Goal: Transaction & Acquisition: Download file/media

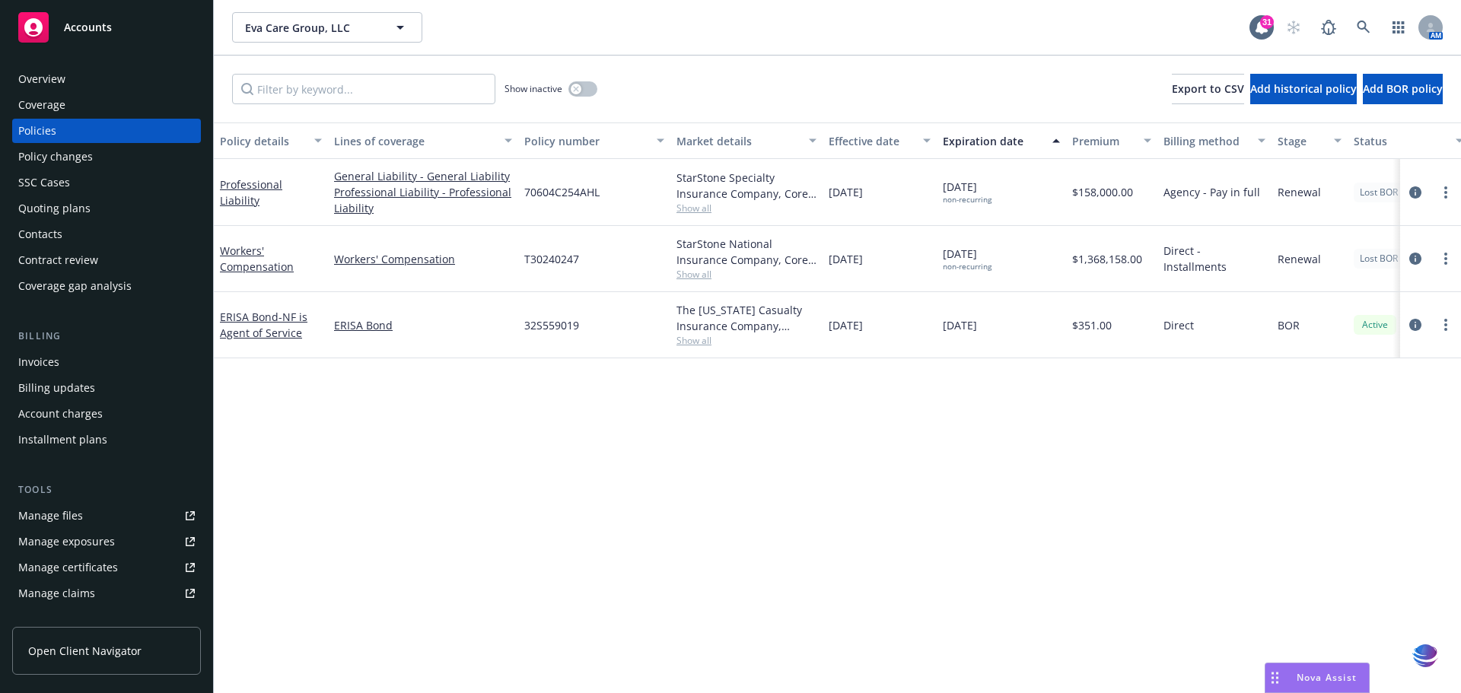
drag, startPoint x: 0, startPoint y: 0, endPoint x: 113, endPoint y: 27, distance: 116.5
click at [113, 27] on div "Accounts" at bounding box center [106, 27] width 177 height 30
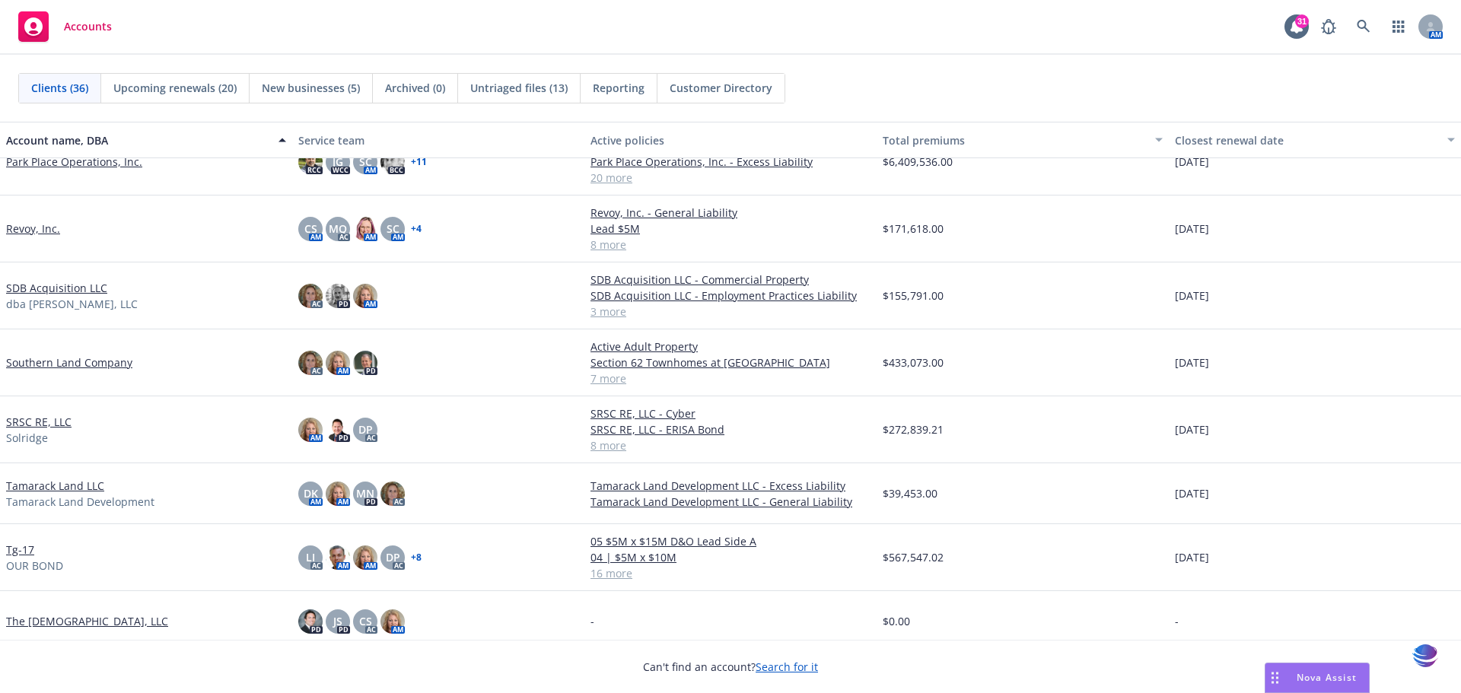
scroll to position [1448, 0]
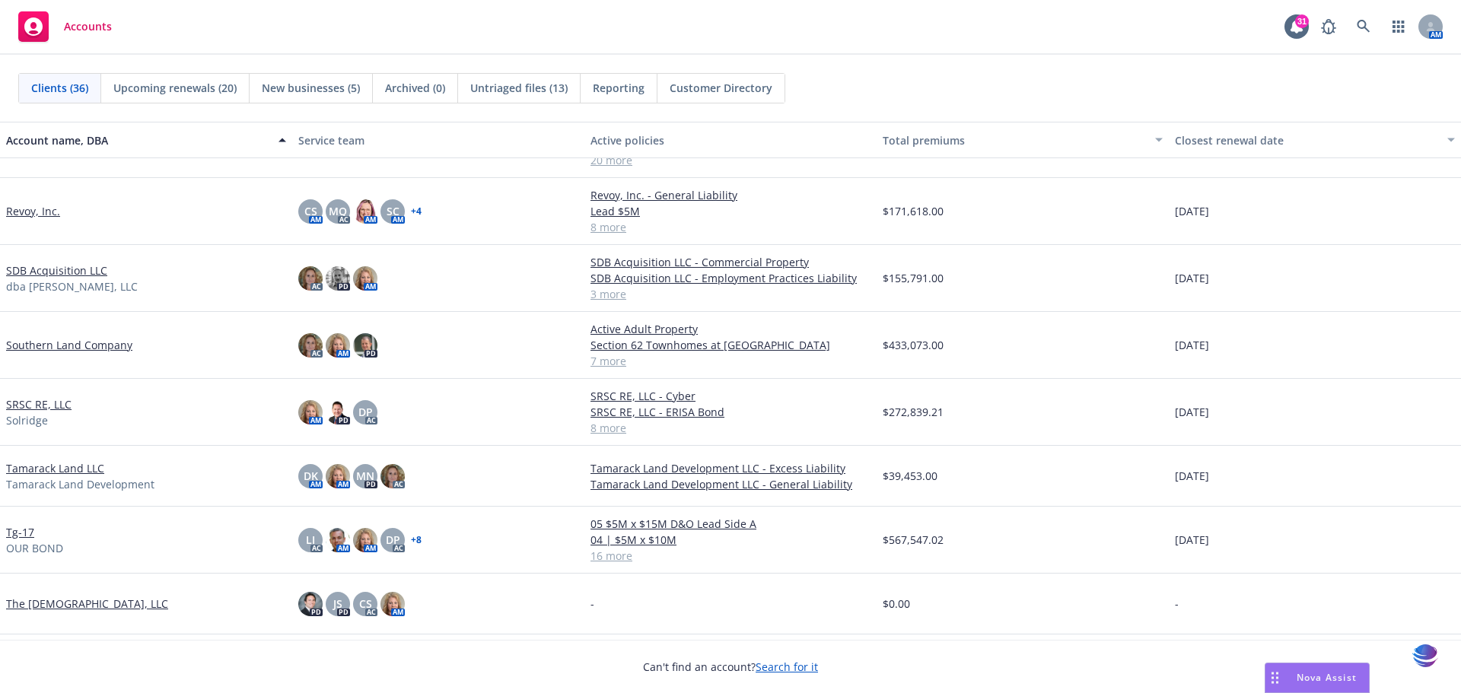
click at [16, 535] on link "Tg-17" at bounding box center [20, 532] width 28 height 16
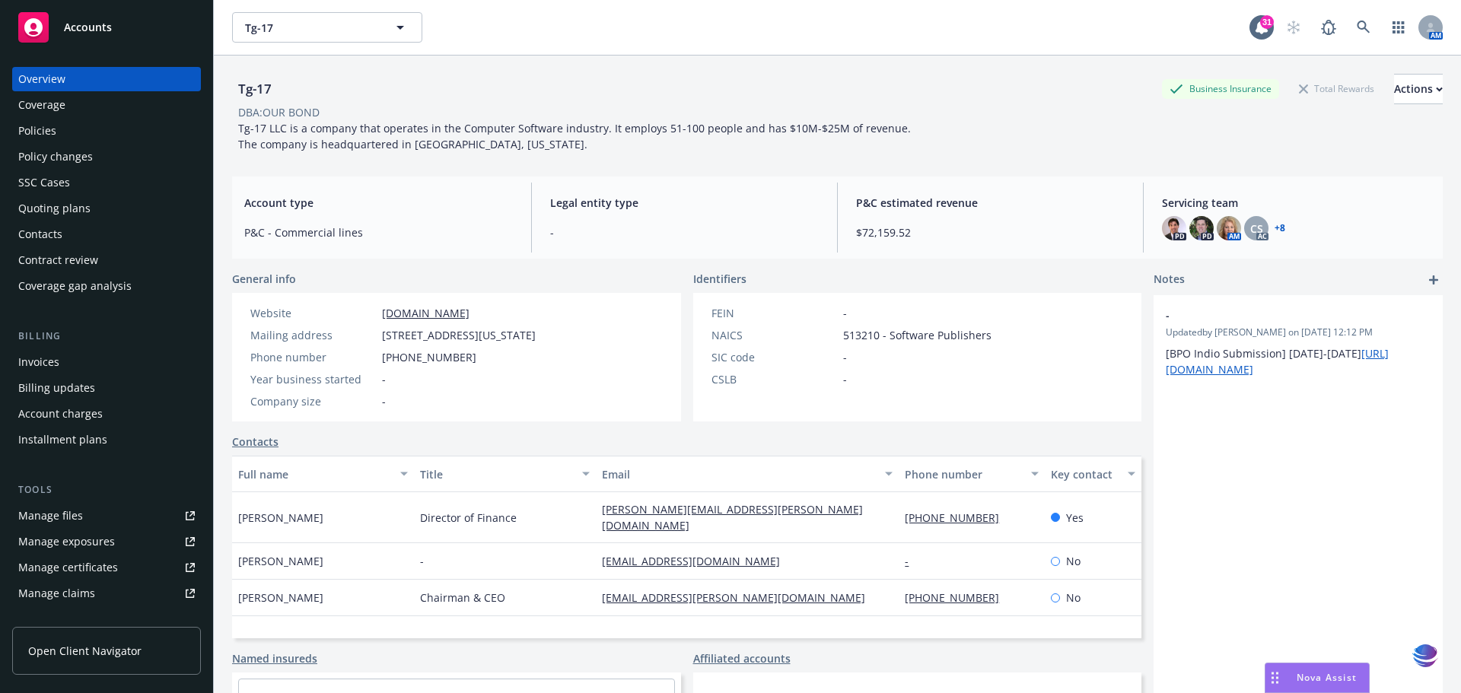
click at [43, 128] on div "Policies" at bounding box center [37, 131] width 38 height 24
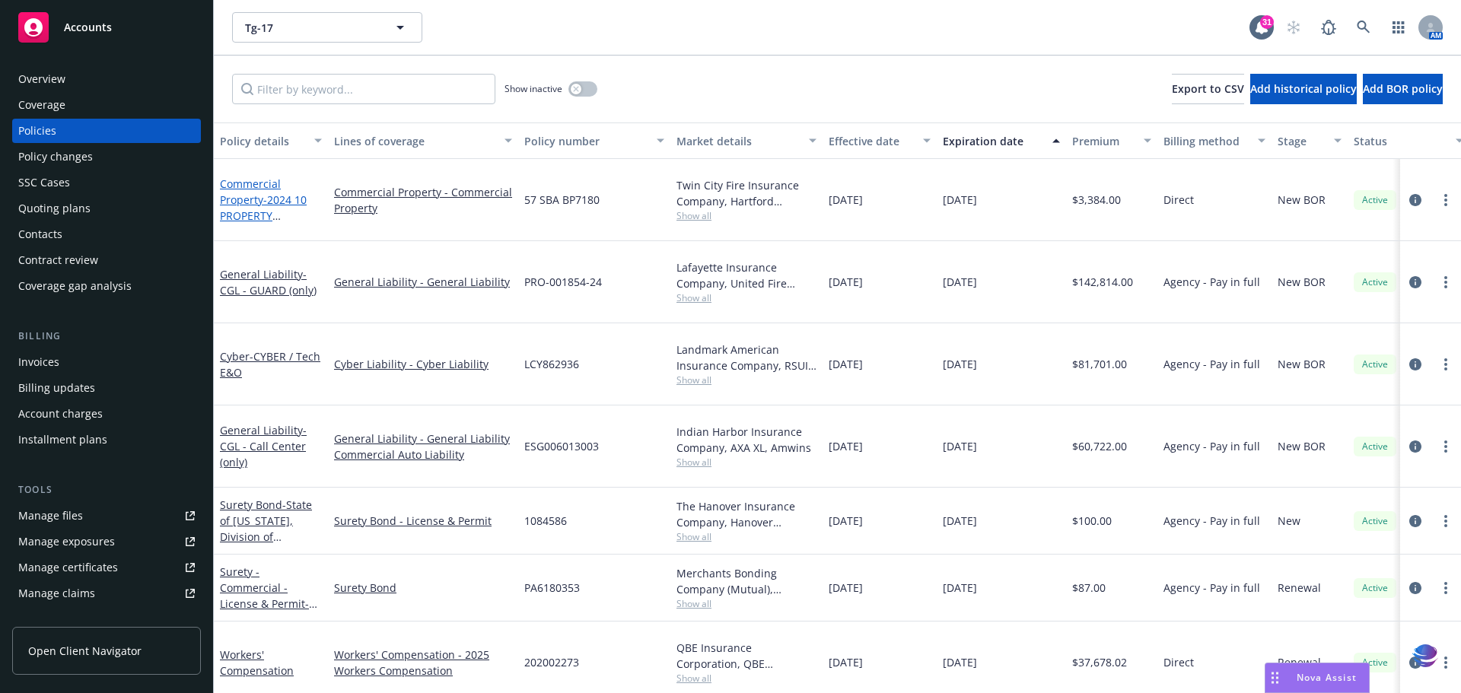
click at [238, 177] on link "Commercial Property - 2024 10 PROPERTY [GEOGRAPHIC_DATA]" at bounding box center [268, 216] width 96 height 78
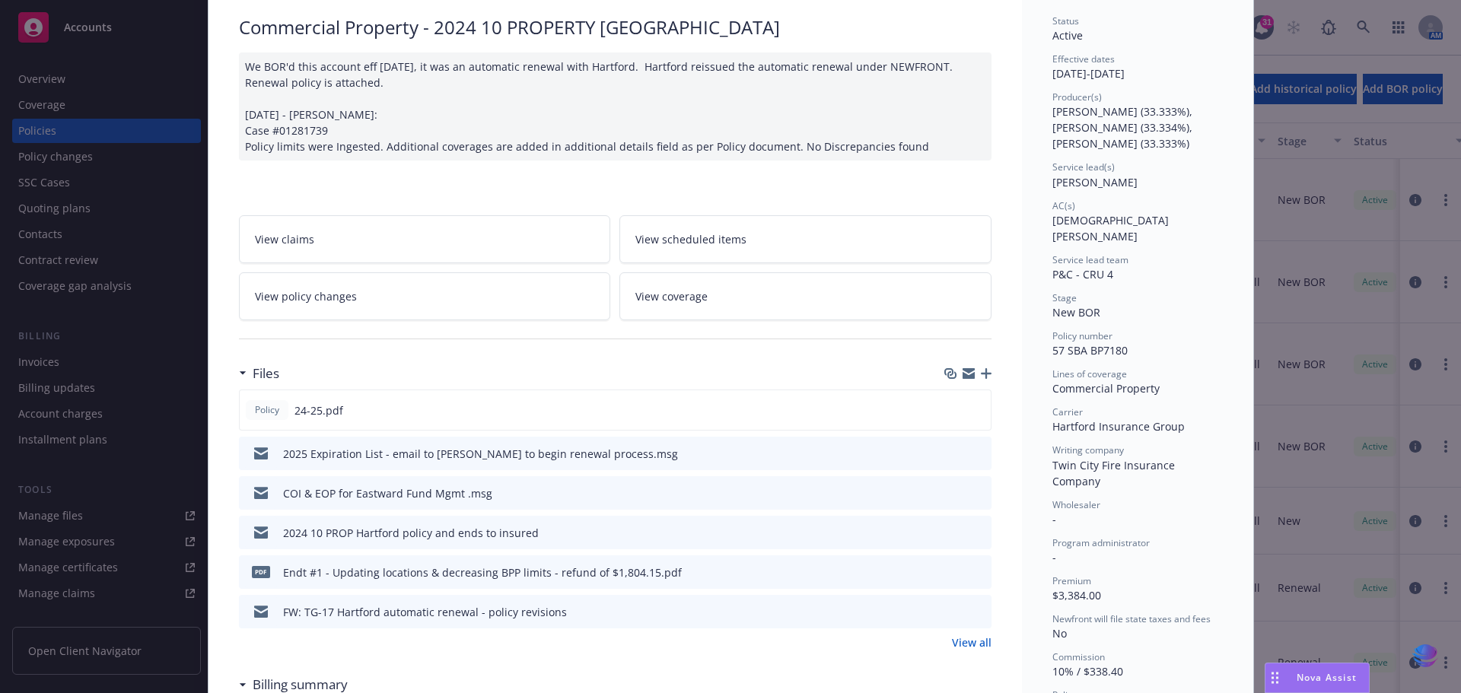
scroll to position [132, 0]
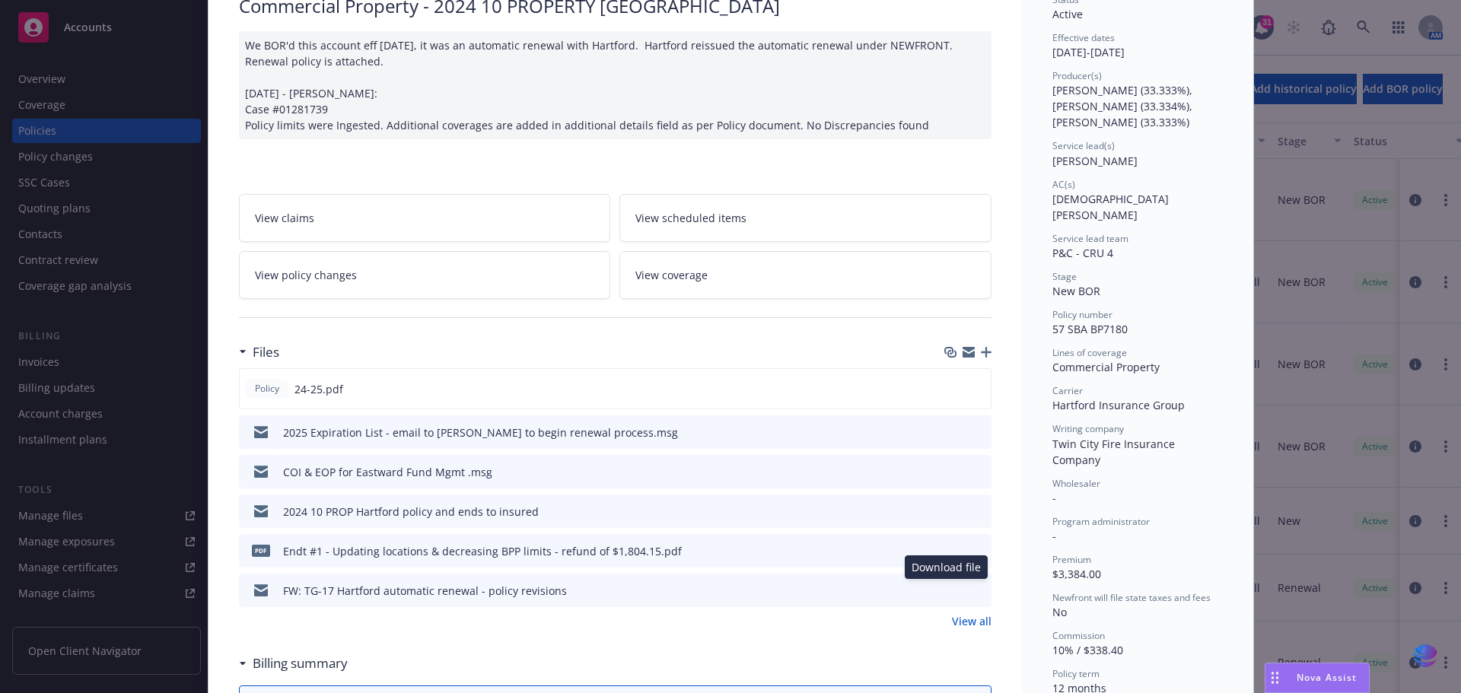
click at [946, 592] on icon "download file" at bounding box center [952, 590] width 12 height 12
click at [984, 355] on icon "button" at bounding box center [986, 352] width 11 height 11
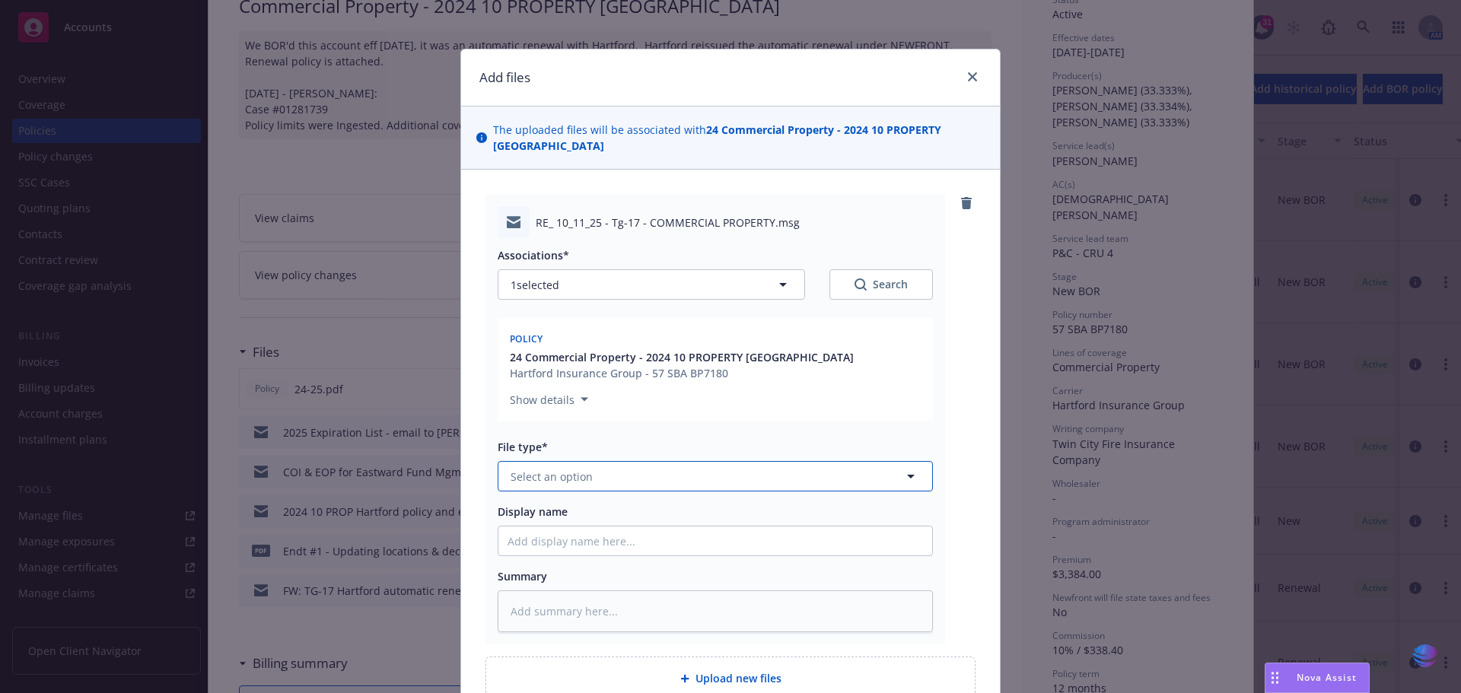
click at [906, 479] on icon "button" at bounding box center [911, 476] width 18 height 18
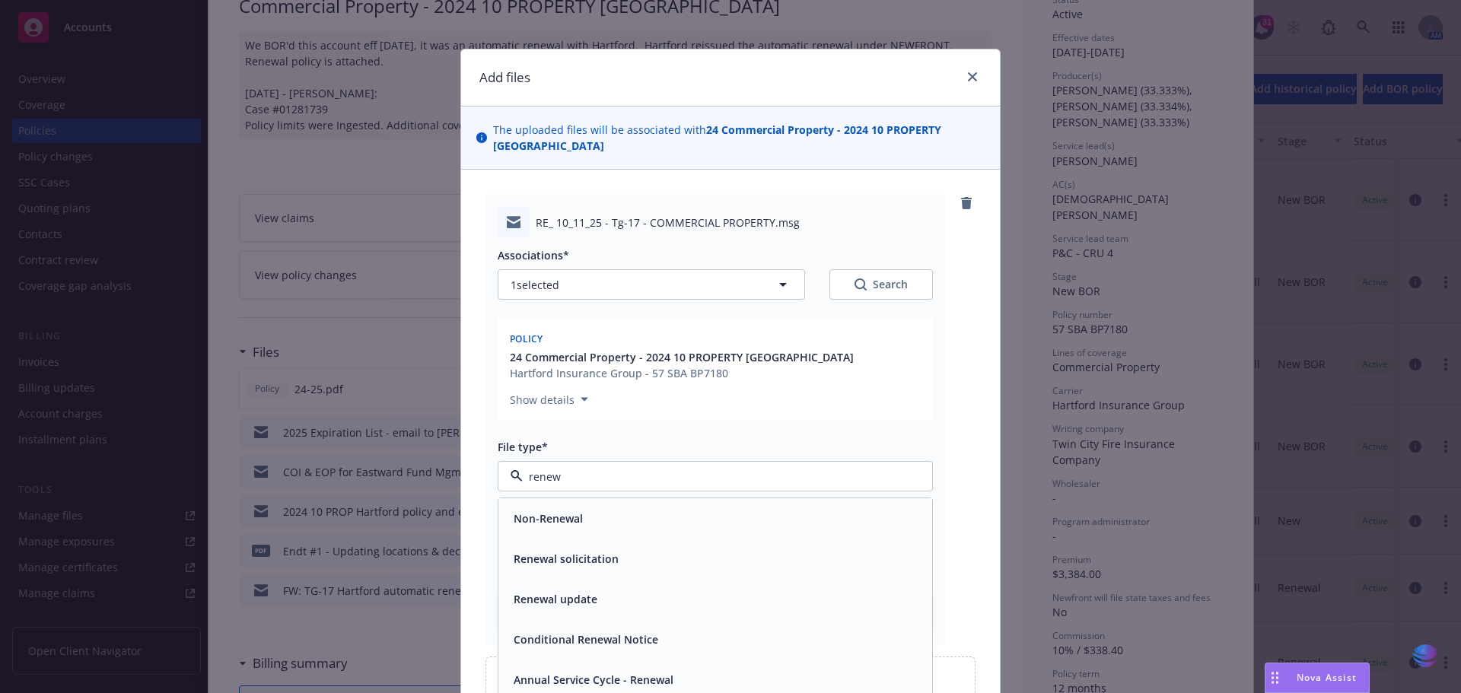
type input "renewa"
click at [721, 567] on div "Renewal solicitation" at bounding box center [716, 559] width 416 height 22
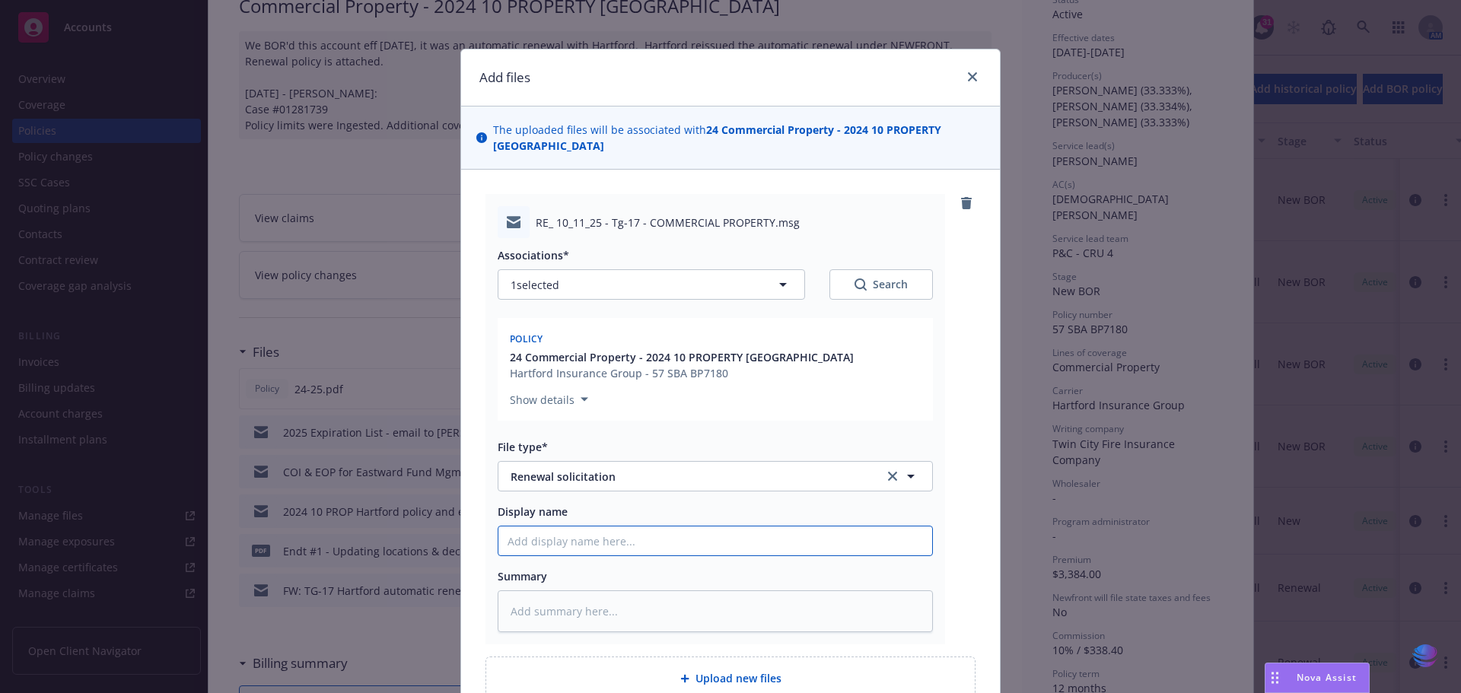
click at [561, 549] on input "Display name" at bounding box center [716, 541] width 434 height 29
type textarea "x"
type input "2"
type textarea "x"
type input "20"
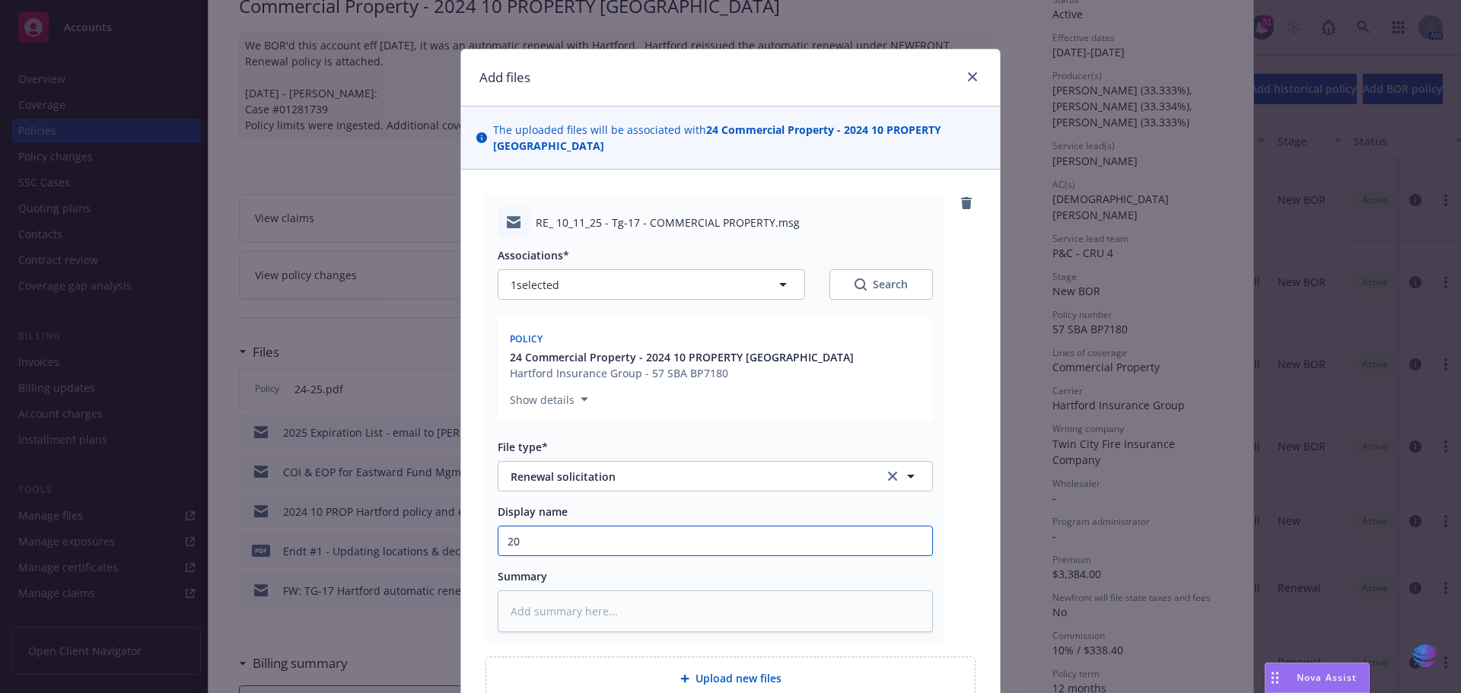
type textarea "x"
type input "202"
type textarea "x"
type input "2025"
type textarea "x"
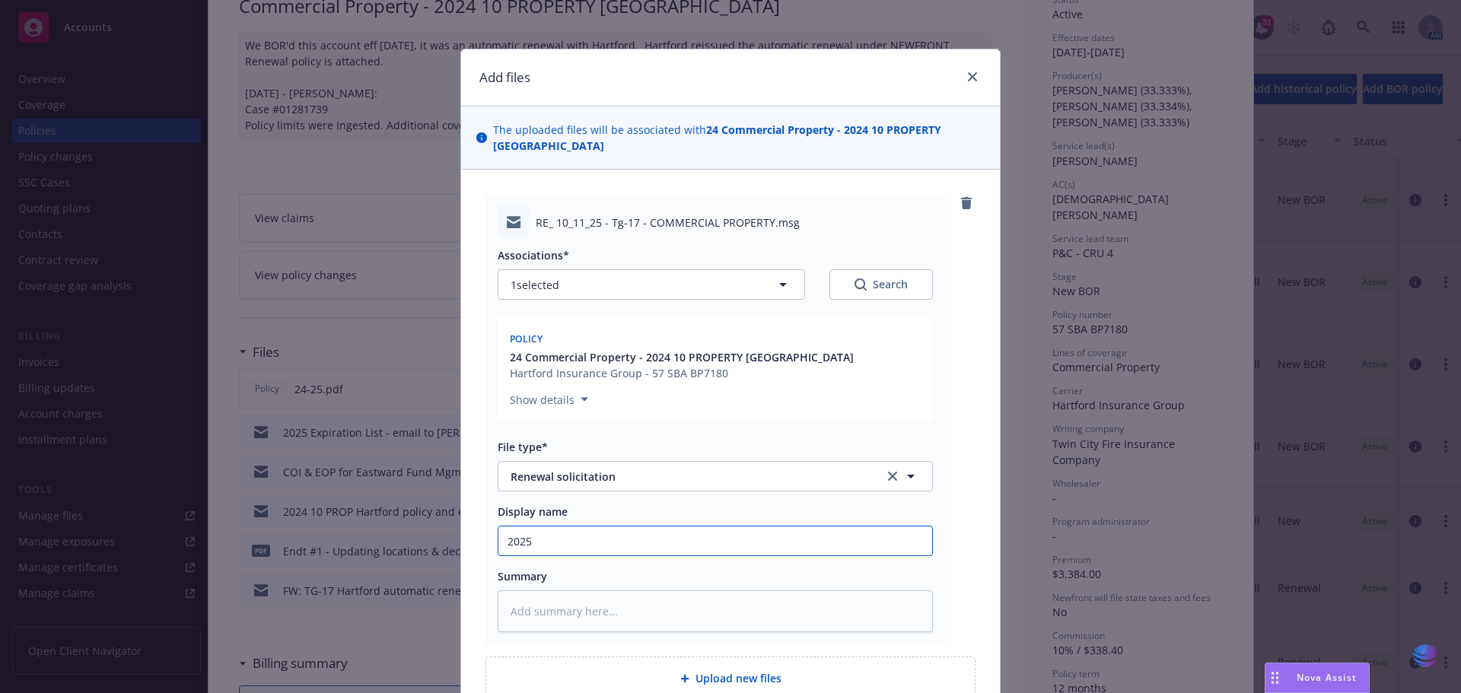
type input "2025"
type textarea "x"
type input "2025 1"
type textarea "x"
type input "2025 10"
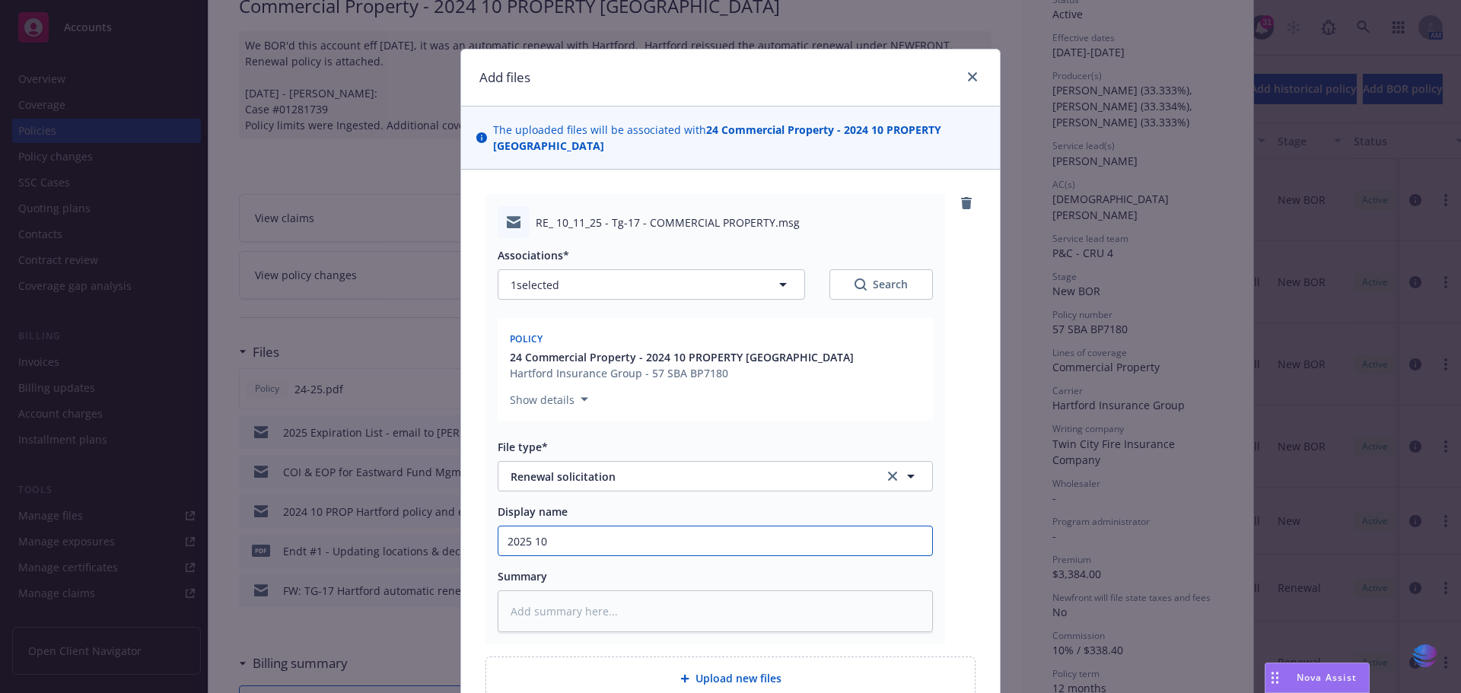
type textarea "x"
type input "2025 10"
type textarea "x"
type input "2025 10 P"
type textarea "x"
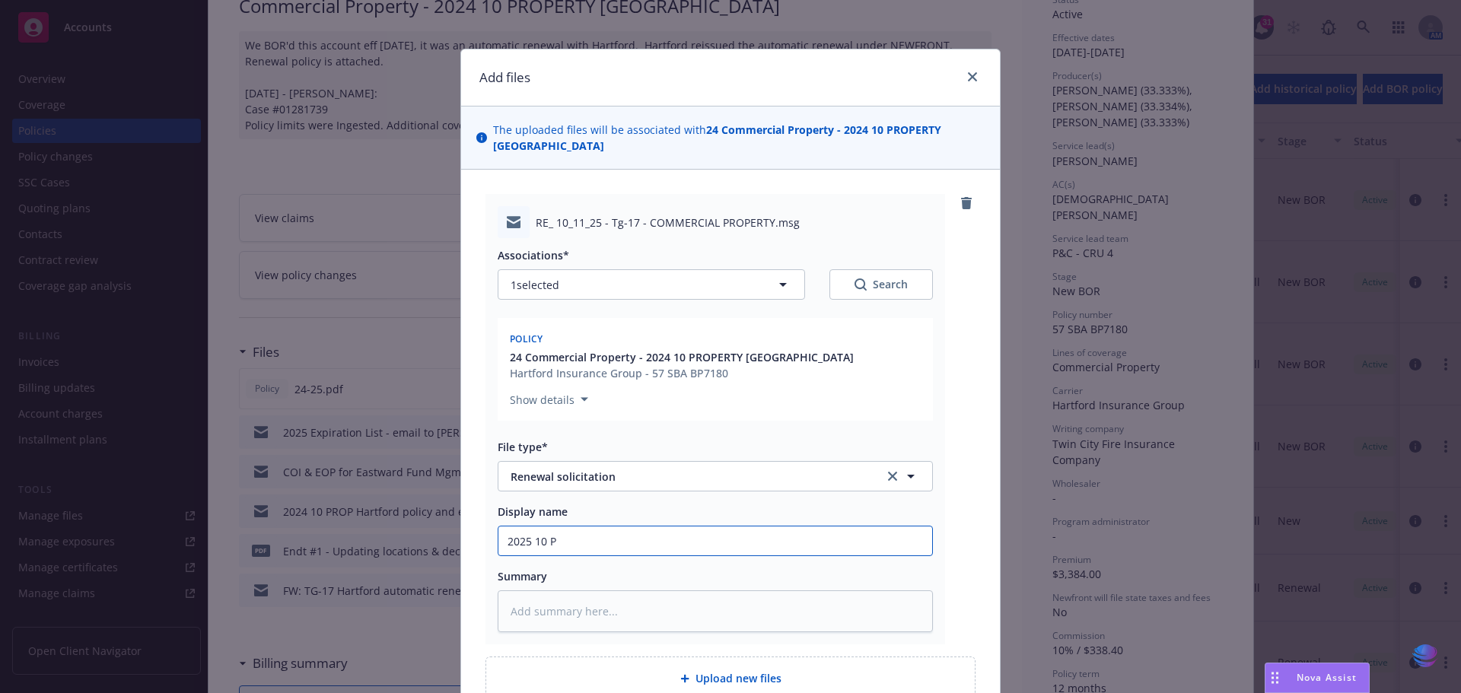
type input "2025 10 PR"
type textarea "x"
type input "2025 10 PRO"
type textarea "x"
type input "2025 10 PROP"
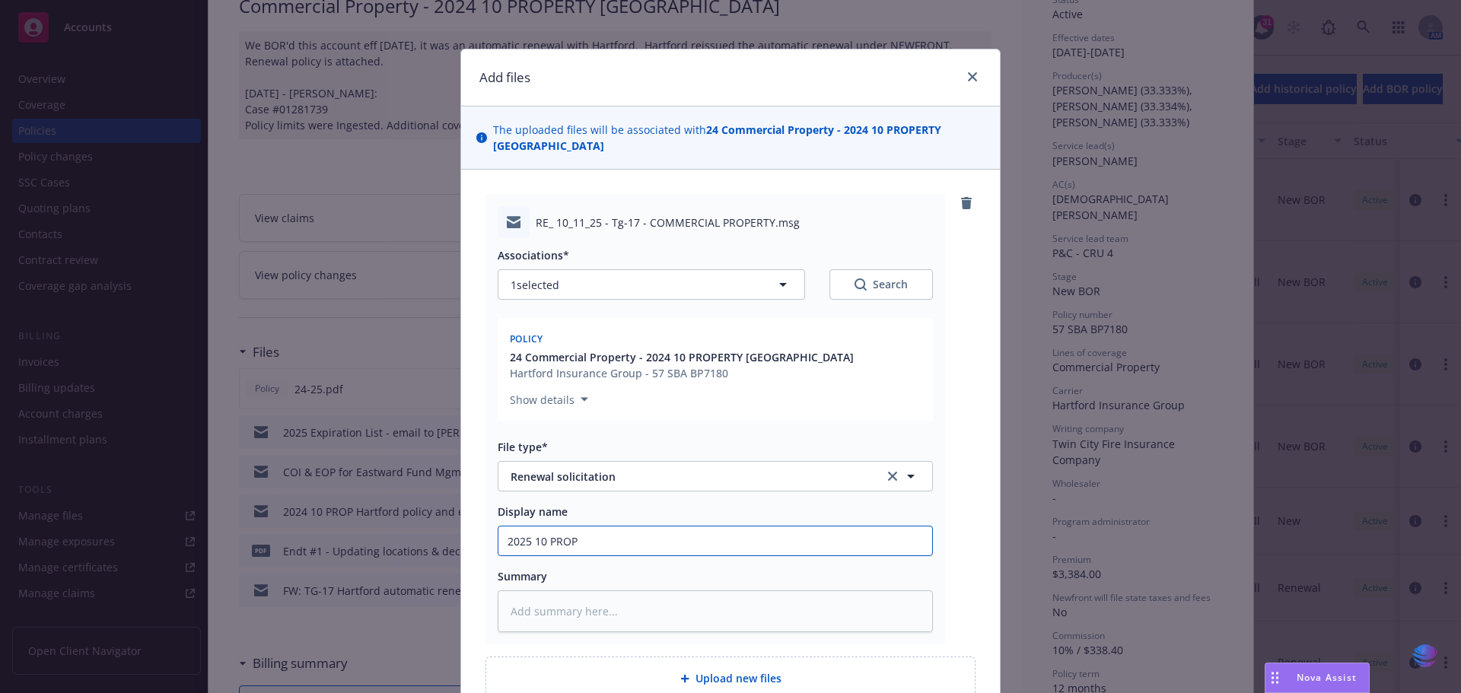
type textarea "x"
type input "2025 10 PROP"
type textarea "x"
type input "2025 10 PROP H"
type textarea "x"
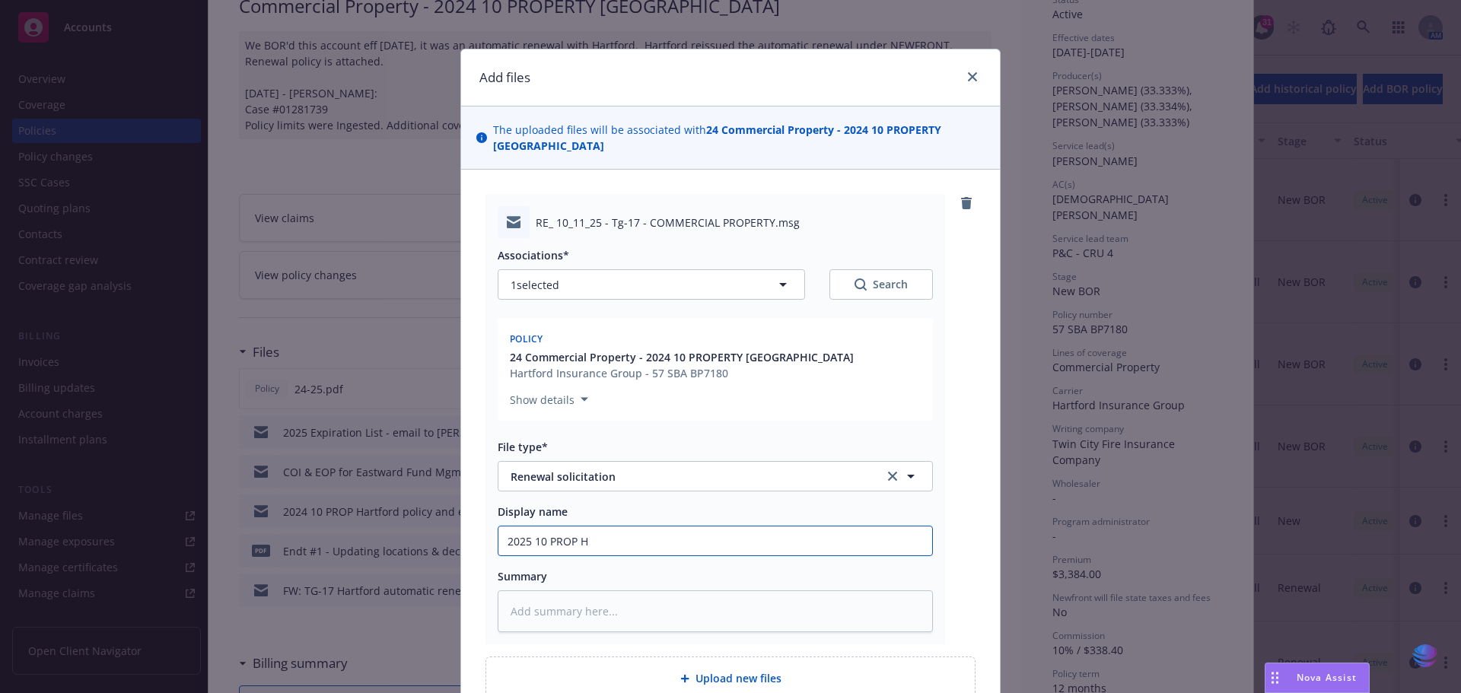
type input "2025 10 PROP Ha"
type textarea "x"
type input "2025 10 PROP Har"
type textarea "x"
type input "2025 10 PROP [PERSON_NAME]"
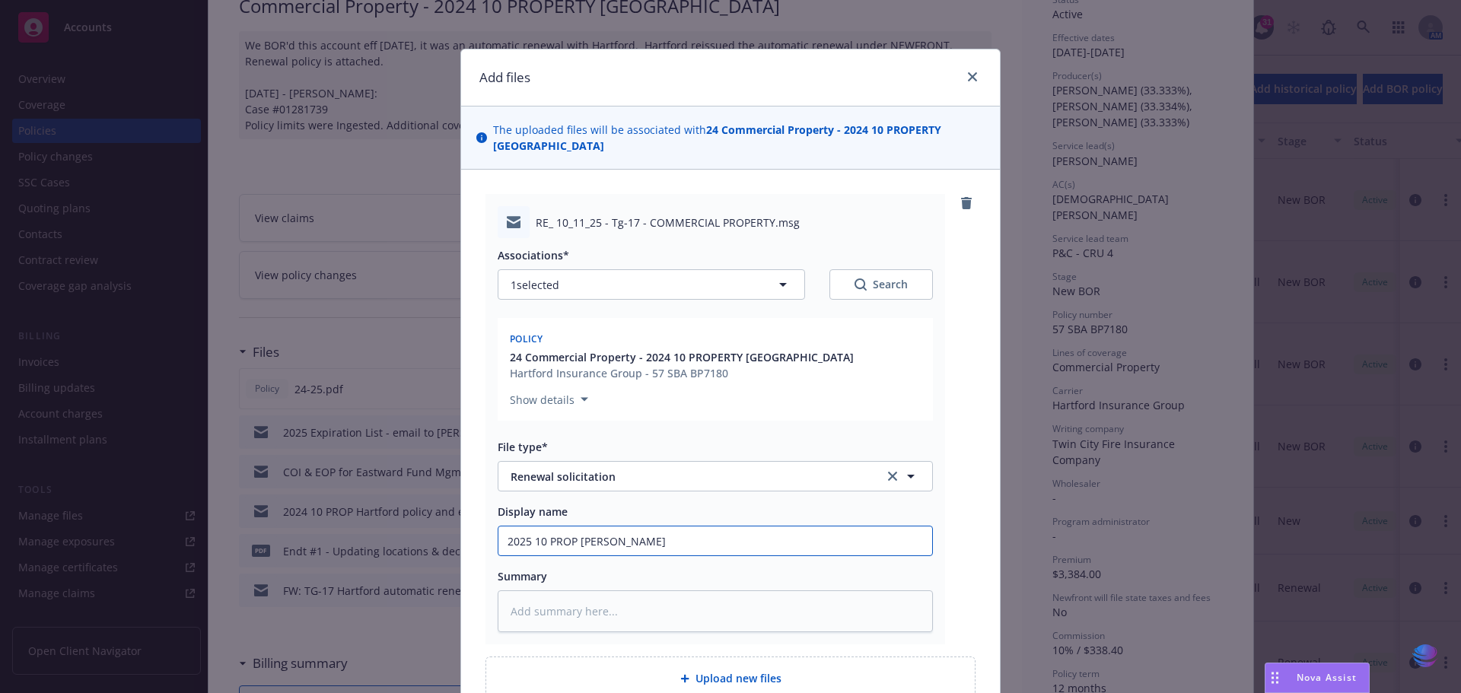
type textarea "x"
type input "2025 10 PROP Hartf"
type textarea "x"
type input "2025 10 PROP Hartfo"
type textarea "x"
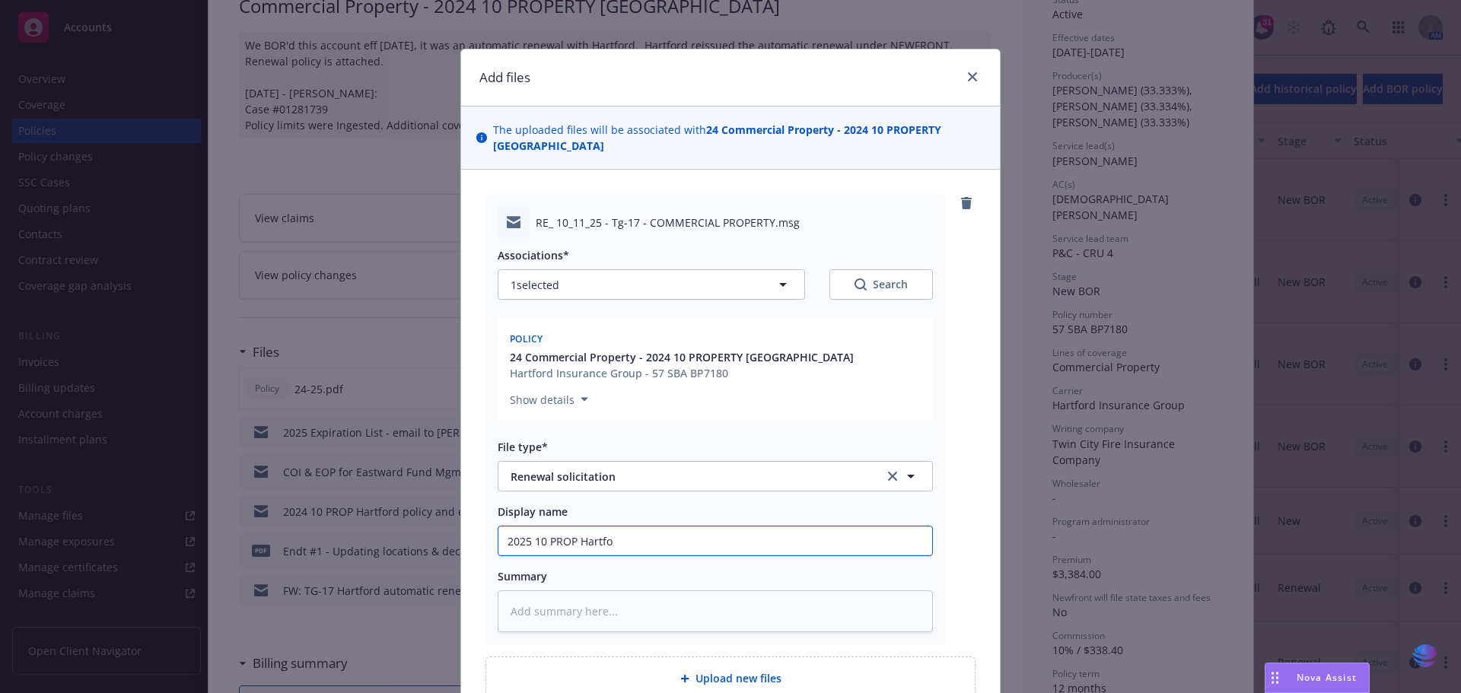
type input "2025 10 PROP Hartfor"
type textarea "x"
type input "2025 10 PROP [GEOGRAPHIC_DATA]"
type textarea "x"
type input "2025 10 PROP [GEOGRAPHIC_DATA]"
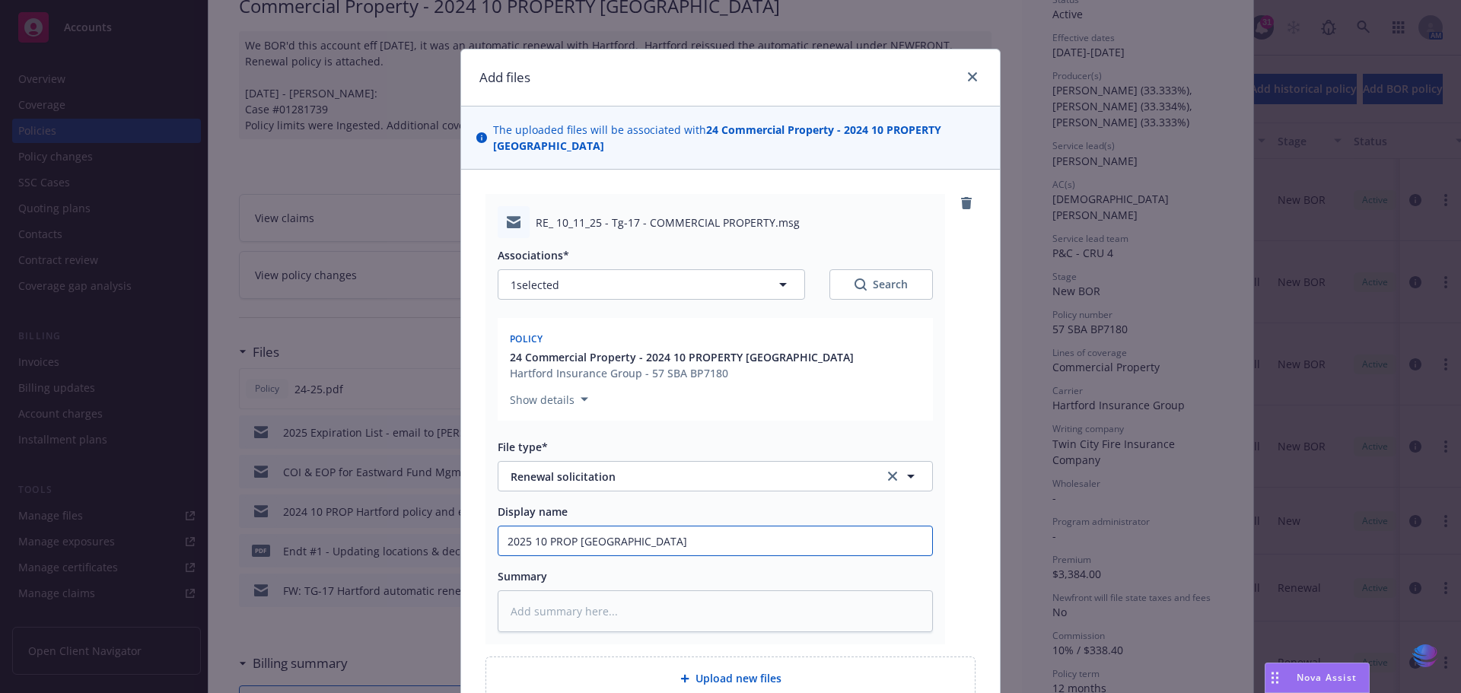
type textarea "x"
type input "2025 10 PROP [GEOGRAPHIC_DATA] s"
type textarea "x"
type input "2025 10 PROP [GEOGRAPHIC_DATA] se"
type textarea "x"
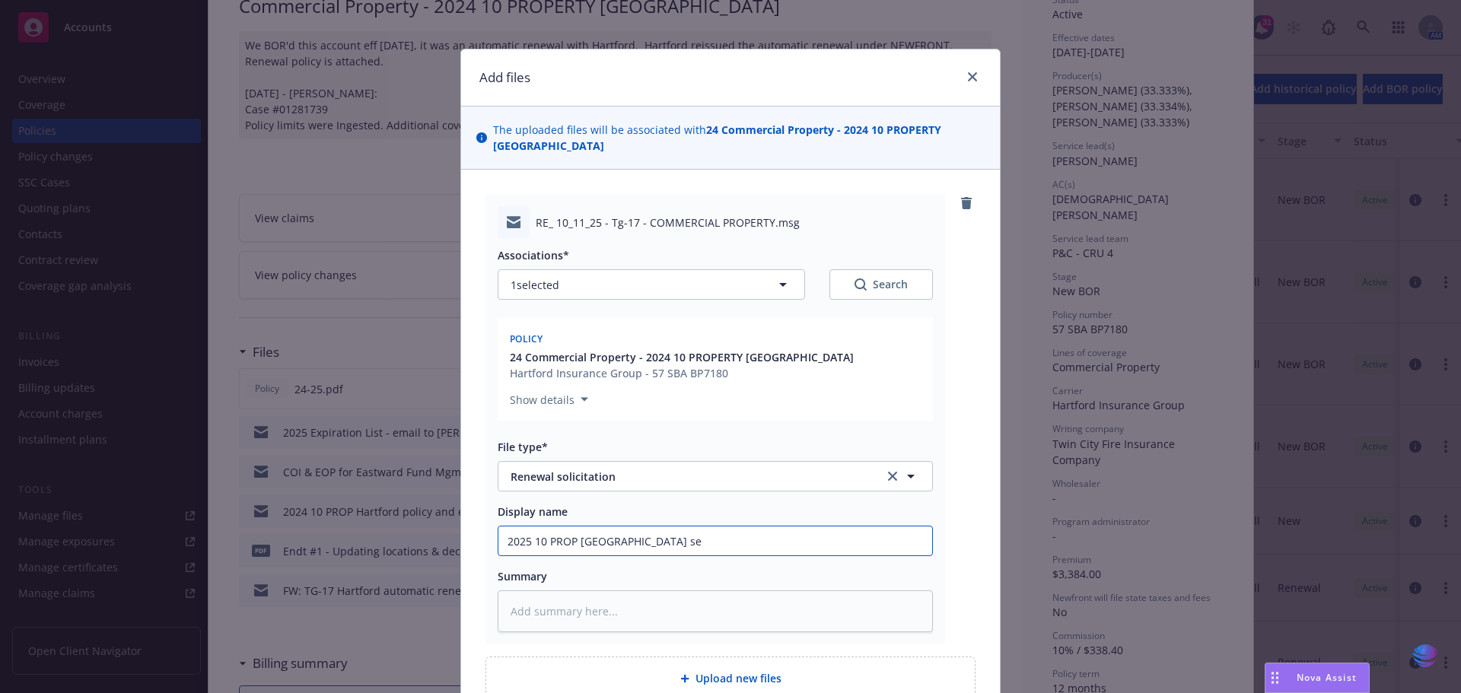
type input "2025 10 PROP [GEOGRAPHIC_DATA] set"
type textarea "x"
type input "2025 10 PROP [GEOGRAPHIC_DATA] set"
type textarea "x"
type input "2025 10 PROP [GEOGRAPHIC_DATA] set f"
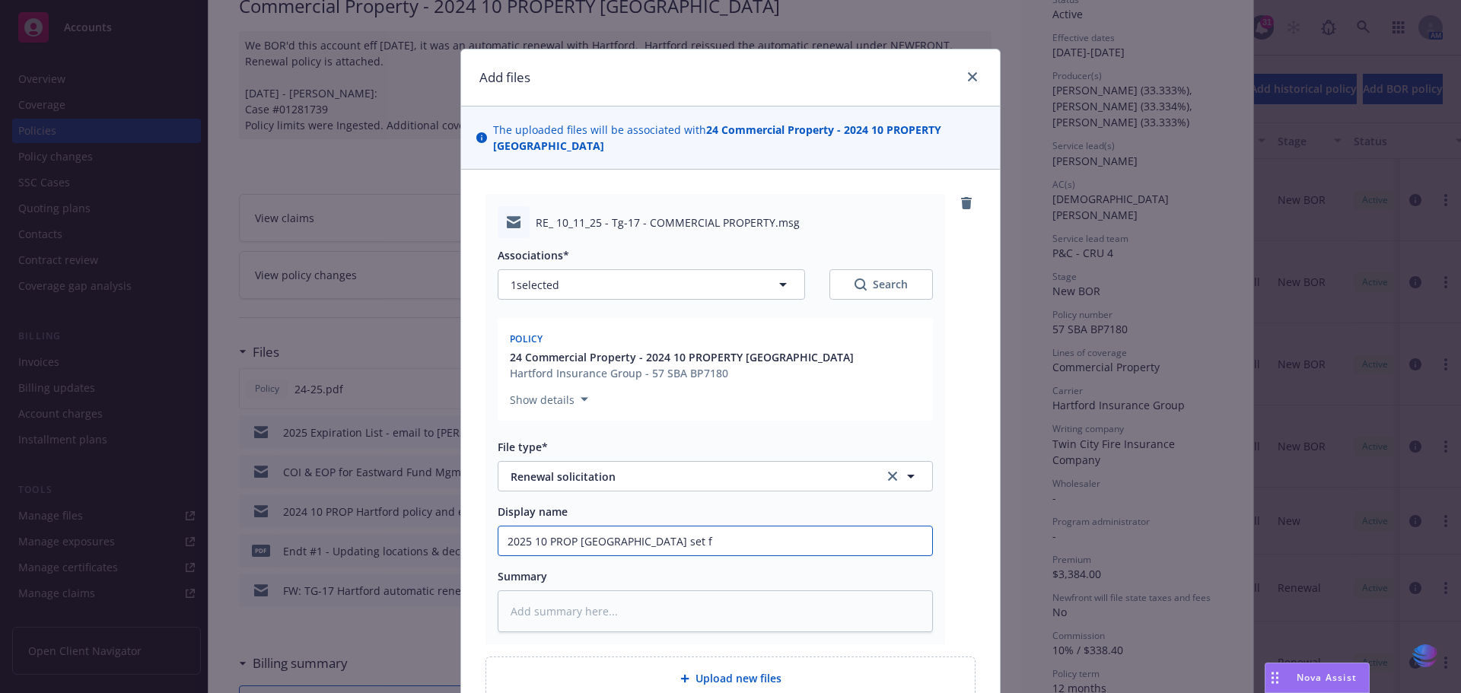
type textarea "x"
type input "2025 10 PROP [GEOGRAPHIC_DATA] set fo"
type textarea "x"
type input "2025 10 PROP [GEOGRAPHIC_DATA] set for"
type textarea "x"
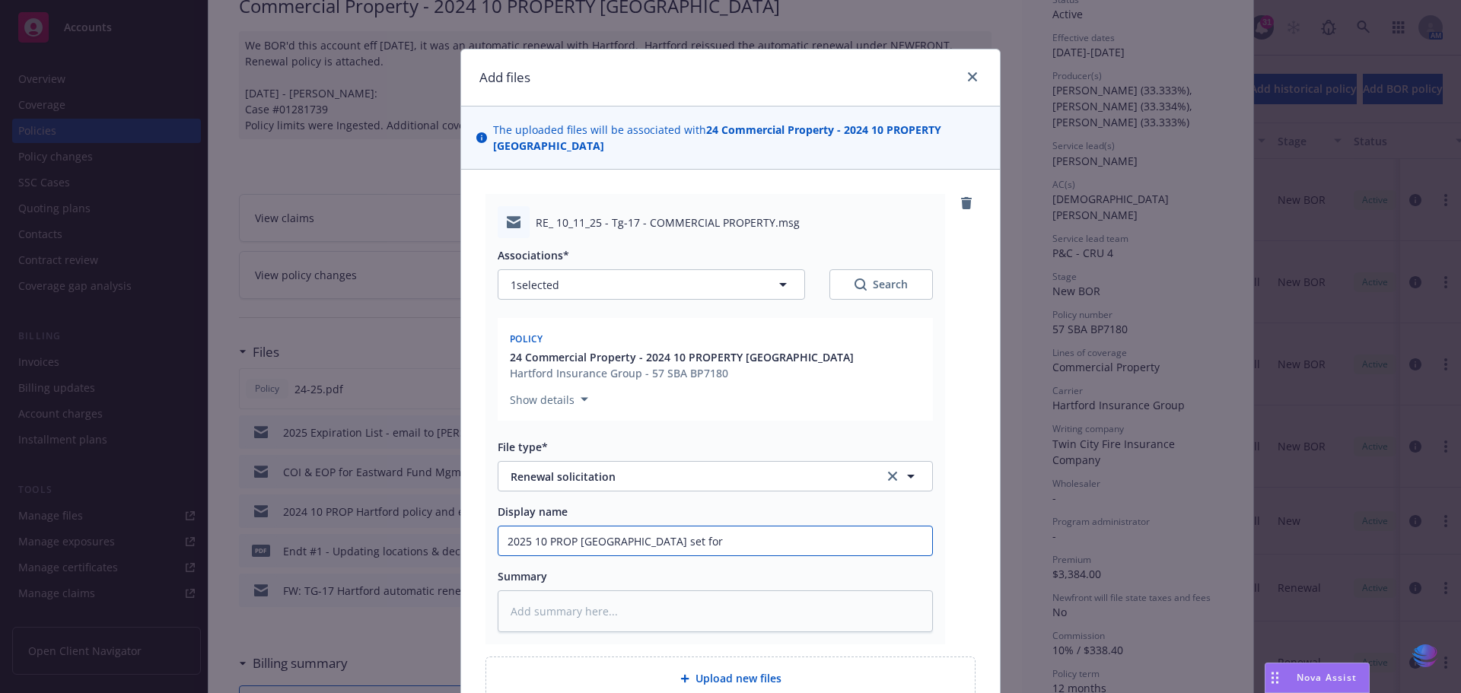
type input "2025 10 PROP [GEOGRAPHIC_DATA] set for"
type textarea "x"
type input "2025 10 PROP [GEOGRAPHIC_DATA] set for a"
type textarea "x"
type input "2025 10 PROP [GEOGRAPHIC_DATA] set for au"
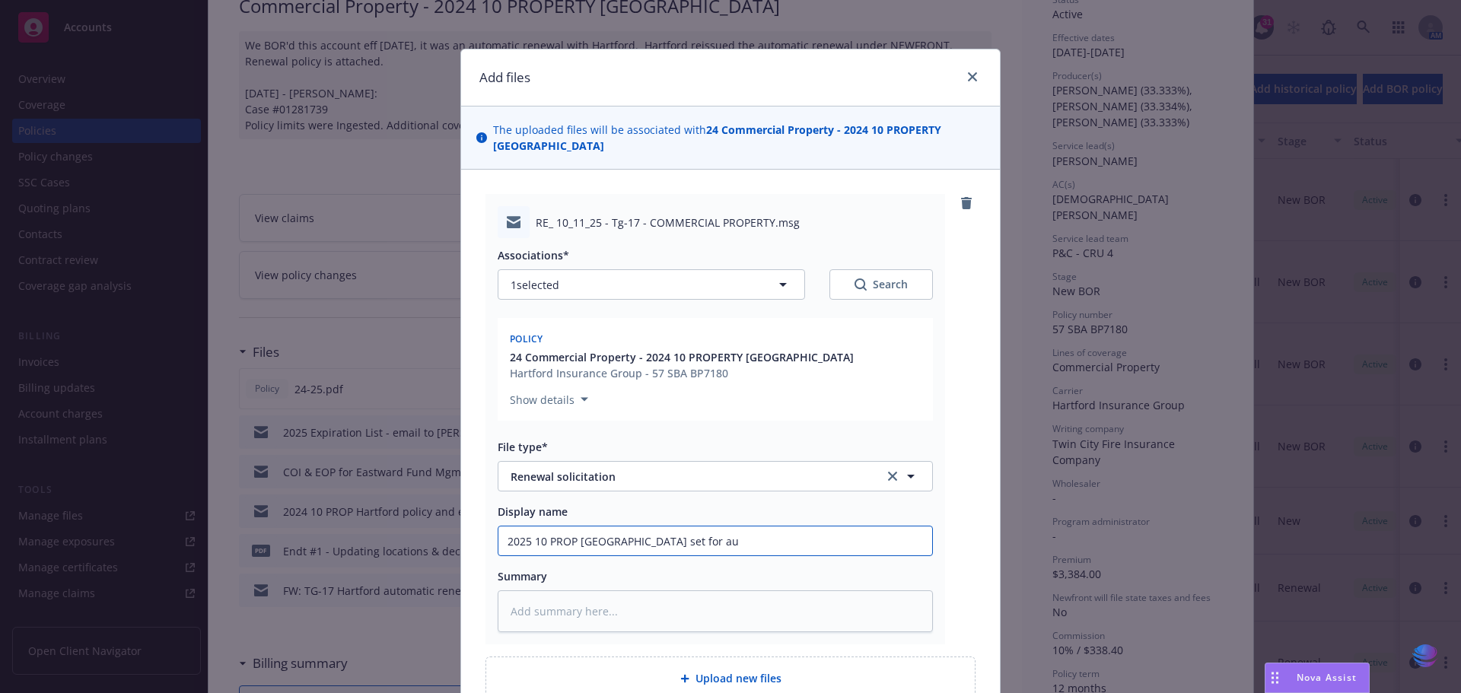
type textarea "x"
type input "2025 10 PROP [GEOGRAPHIC_DATA] set for aut"
type textarea "x"
type input "2025 10 PROP [GEOGRAPHIC_DATA] set for auto"
type textarea "x"
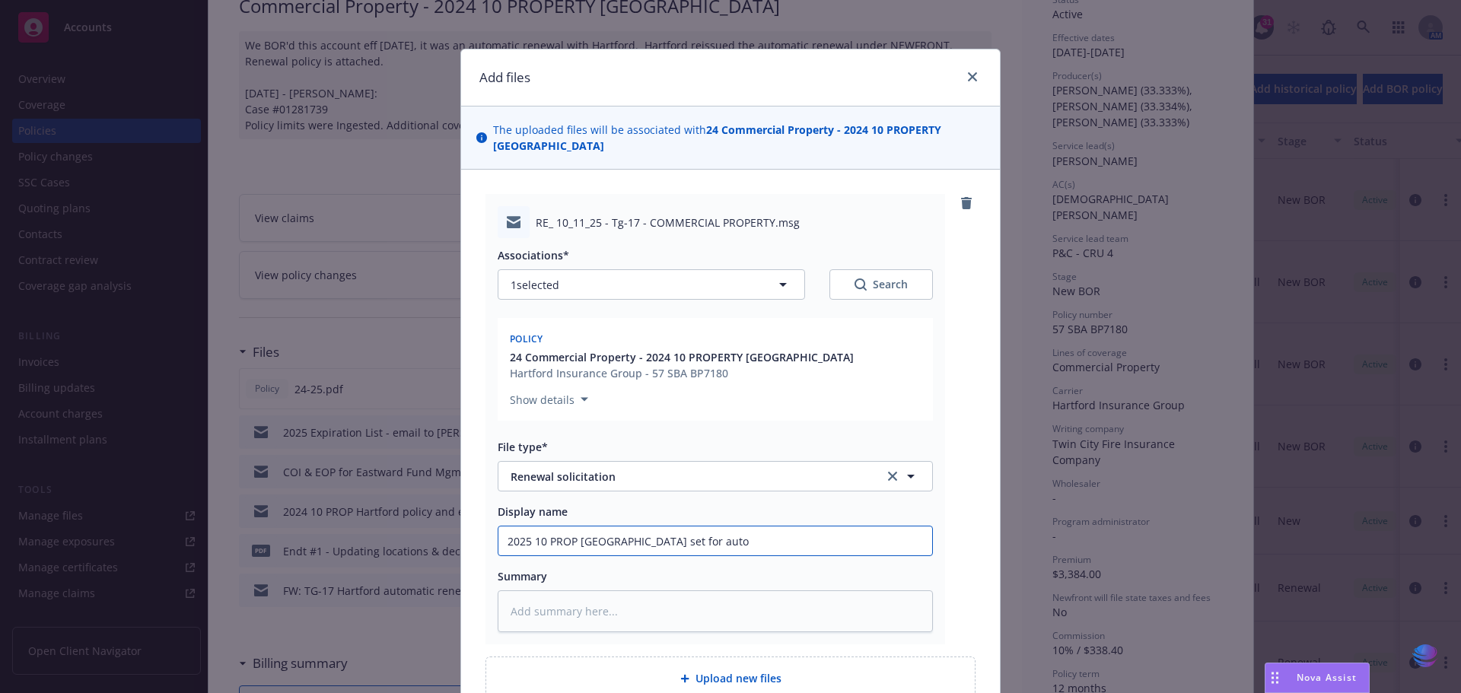
type input "2025 10 PROP [GEOGRAPHIC_DATA] set for autom"
type textarea "x"
type input "2025 10 PROP [GEOGRAPHIC_DATA] set for automa"
type textarea "x"
type input "2025 10 PROP [GEOGRAPHIC_DATA] set for automat"
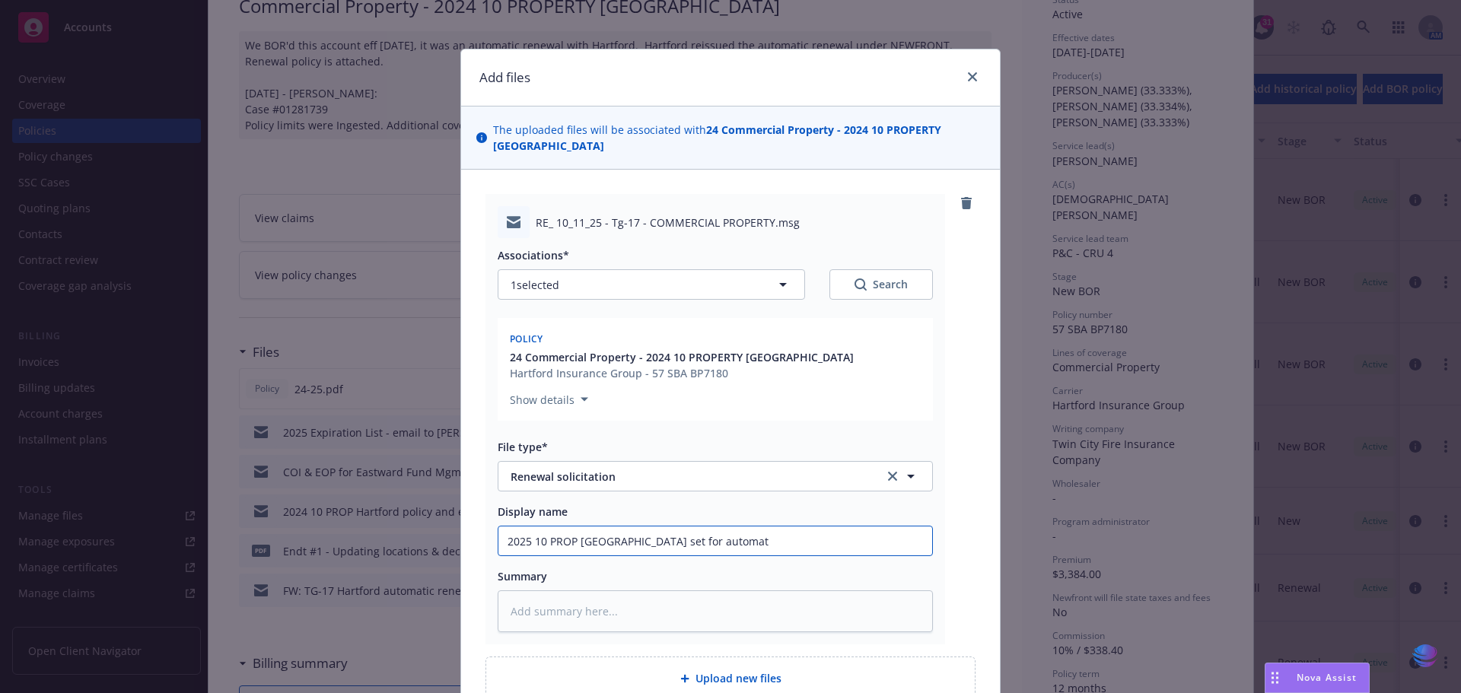
type textarea "x"
type input "2025 10 PROP [GEOGRAPHIC_DATA] set for automati"
type textarea "x"
type input "2025 10 PROP [GEOGRAPHIC_DATA] set for automatic"
type textarea "x"
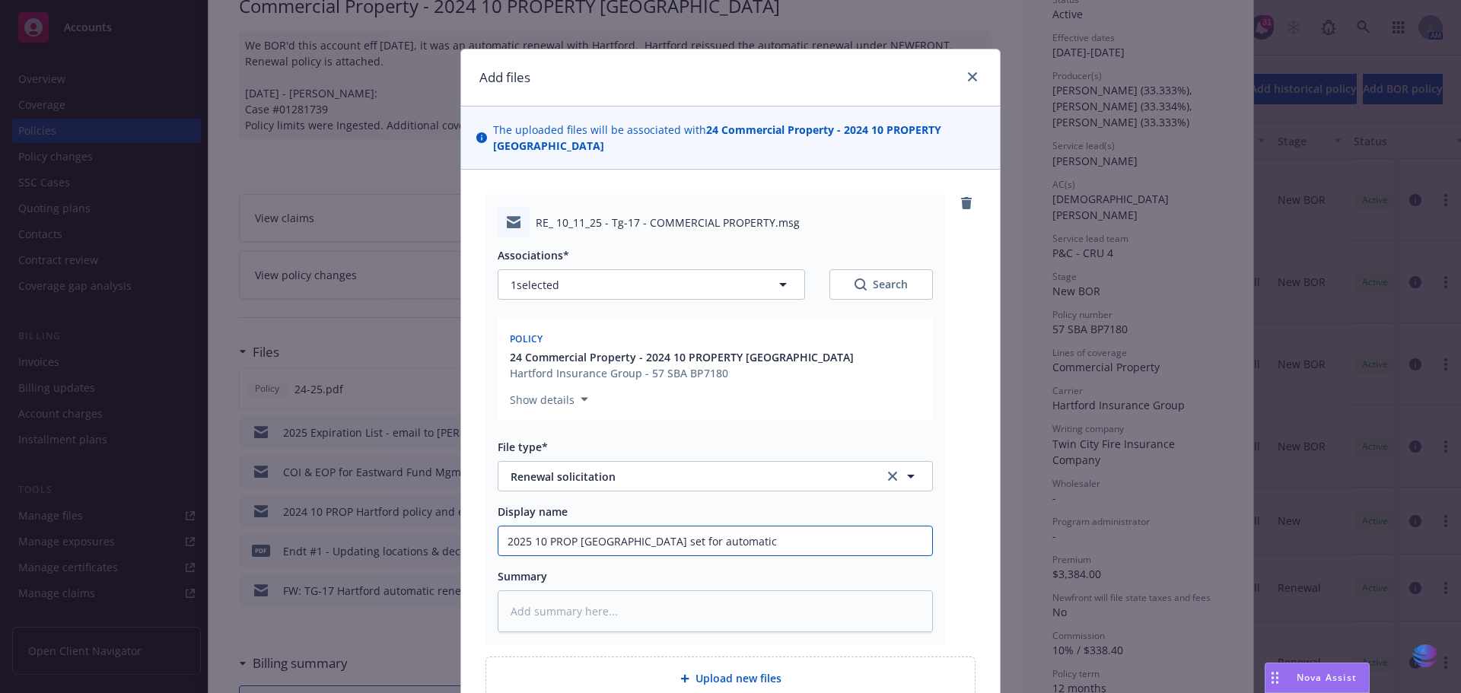
type input "2025 10 PROP [GEOGRAPHIC_DATA] set for automatic"
type textarea "x"
type input "2025 10 PROP Hartford set for automatic r"
type textarea "x"
type input "2025 10 PROP Hartford set for automatic re"
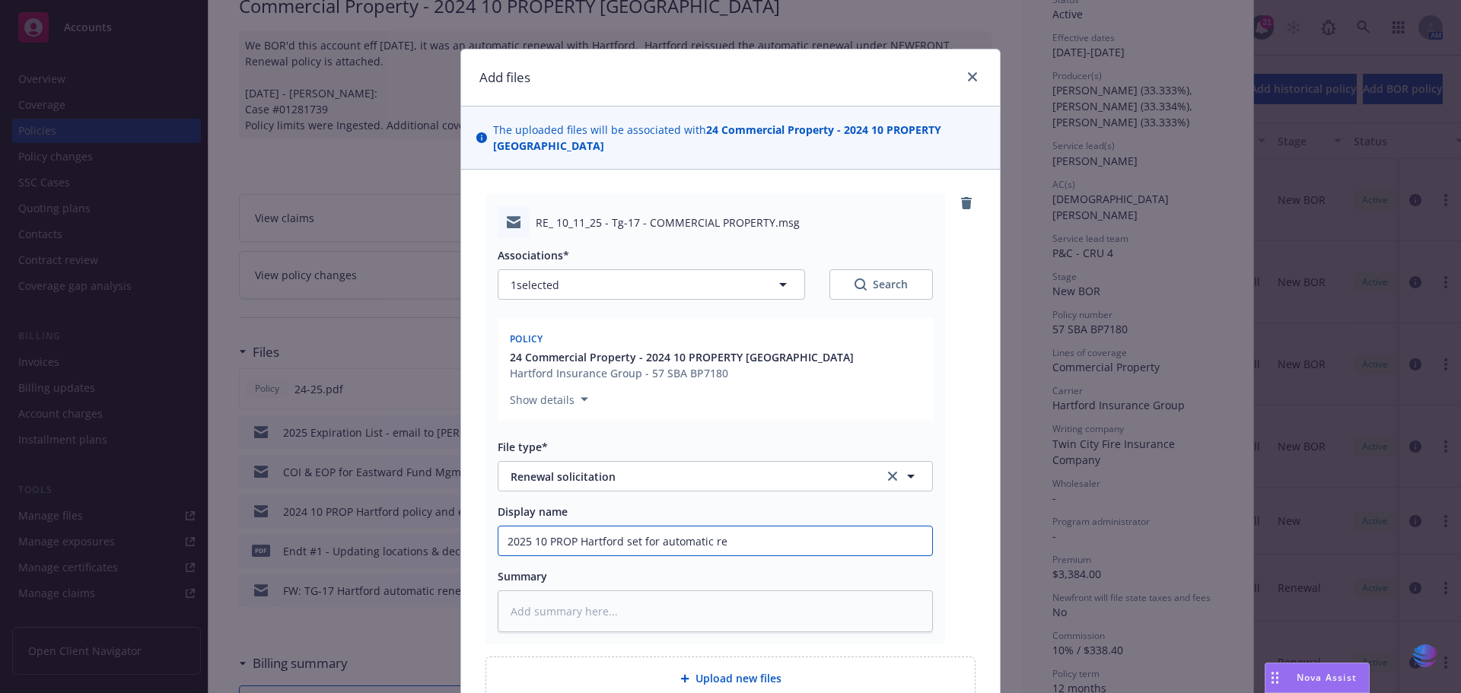
type textarea "x"
type input "2025 10 PROP [GEOGRAPHIC_DATA] set for automatic ren"
type textarea "x"
type input "2025 10 PROP [GEOGRAPHIC_DATA] set for automatic [PERSON_NAME]"
type textarea "x"
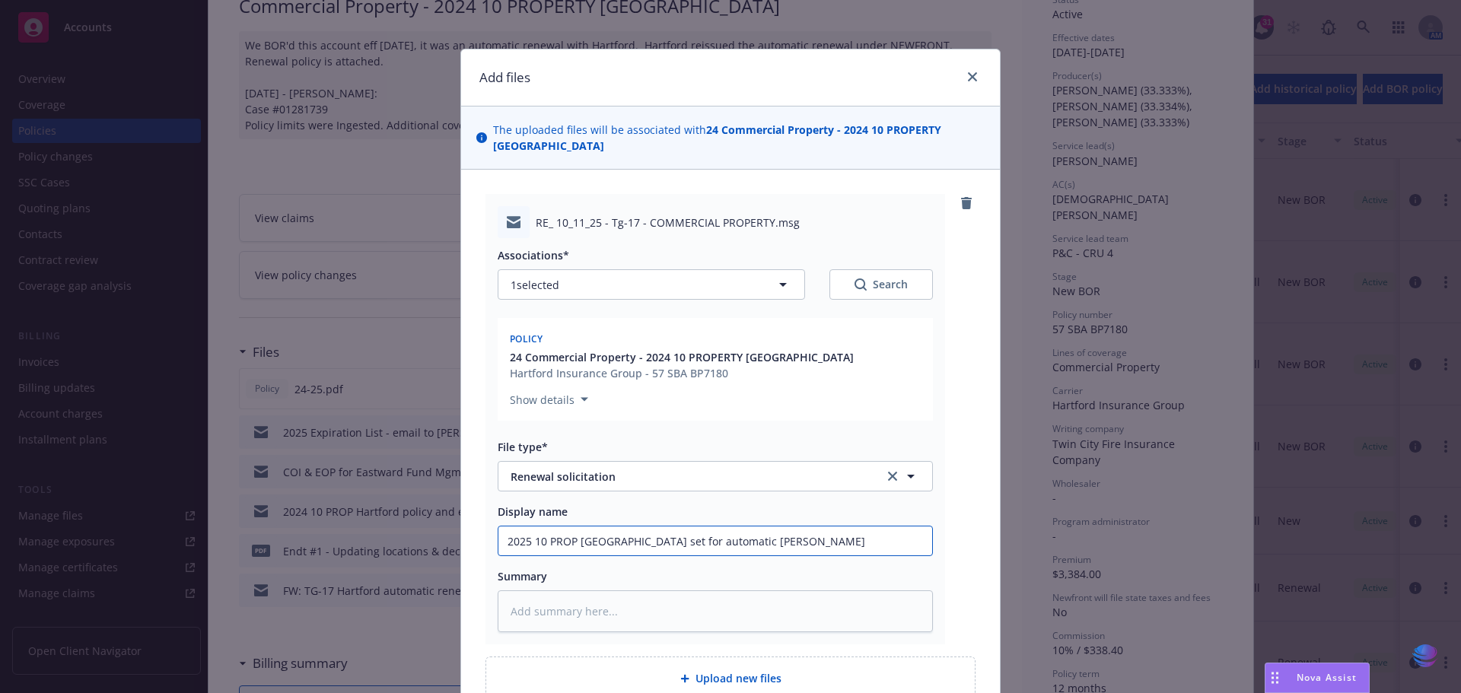
type input "2025 10 PROP [GEOGRAPHIC_DATA] set for automatic renew"
type textarea "x"
type input "2025 10 PROP [GEOGRAPHIC_DATA] set for automatic renewa"
type textarea "x"
drag, startPoint x: 503, startPoint y: 546, endPoint x: 779, endPoint y: 534, distance: 275.8
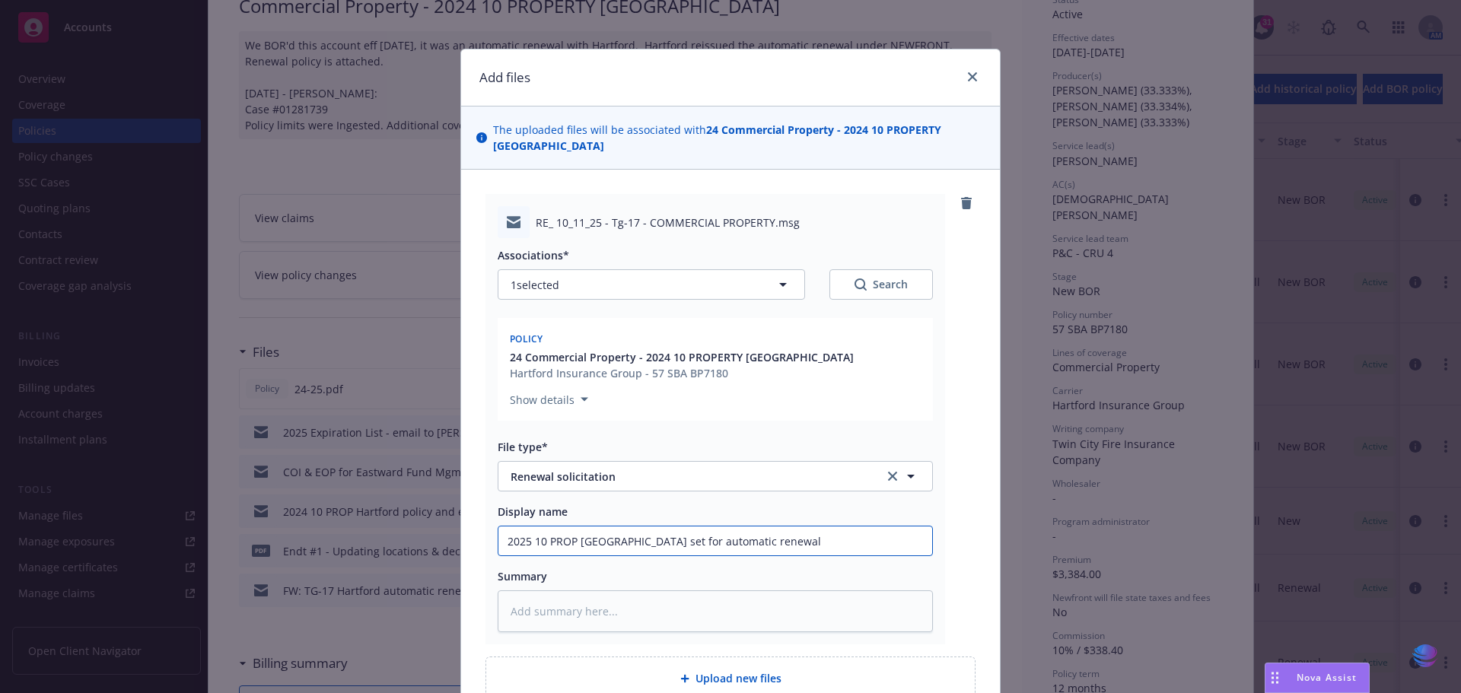
click at [779, 534] on input "2025 10 PROP [GEOGRAPHIC_DATA] set for automatic renewal" at bounding box center [716, 541] width 434 height 29
type input "2025 10 PROP [GEOGRAPHIC_DATA] set for automatic renewal"
click at [540, 611] on textarea at bounding box center [715, 612] width 435 height 42
paste textarea "2025 10 PROP [GEOGRAPHIC_DATA] set for automatic renewal"
type textarea "x"
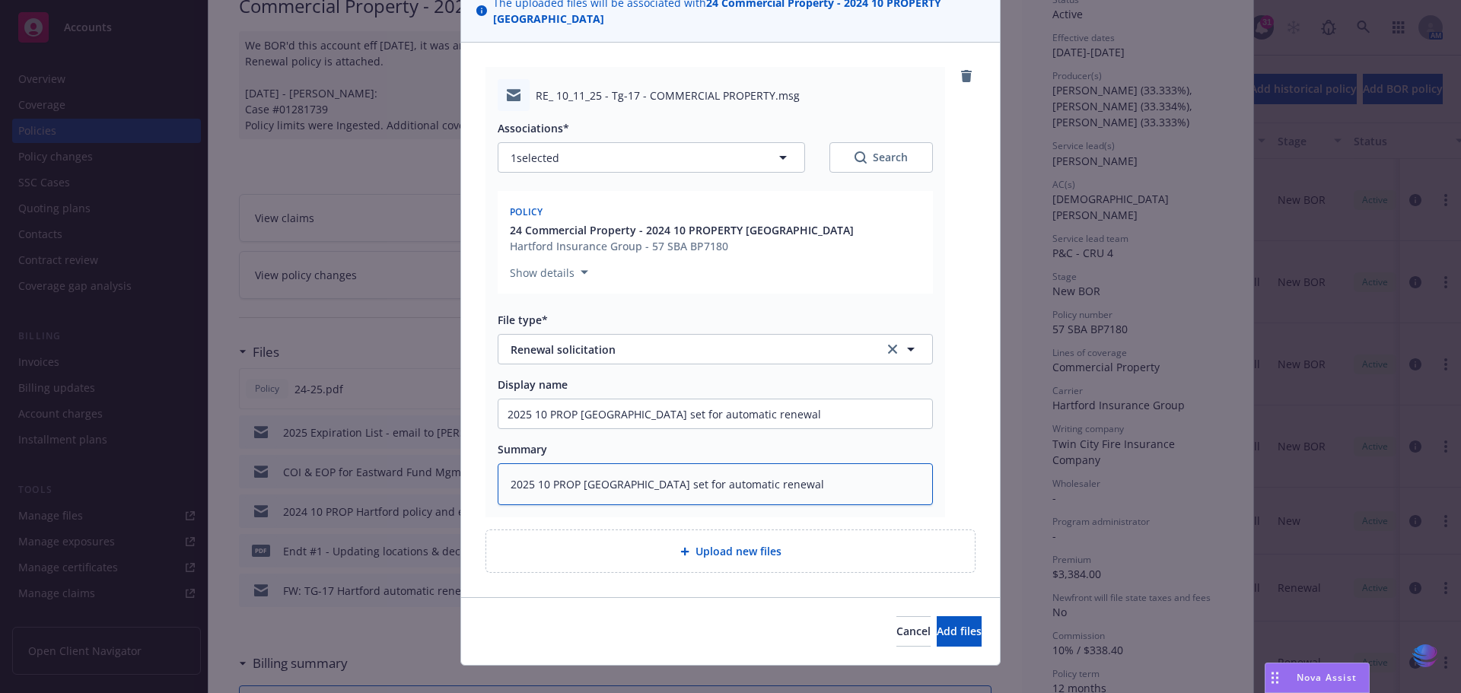
scroll to position [148, 0]
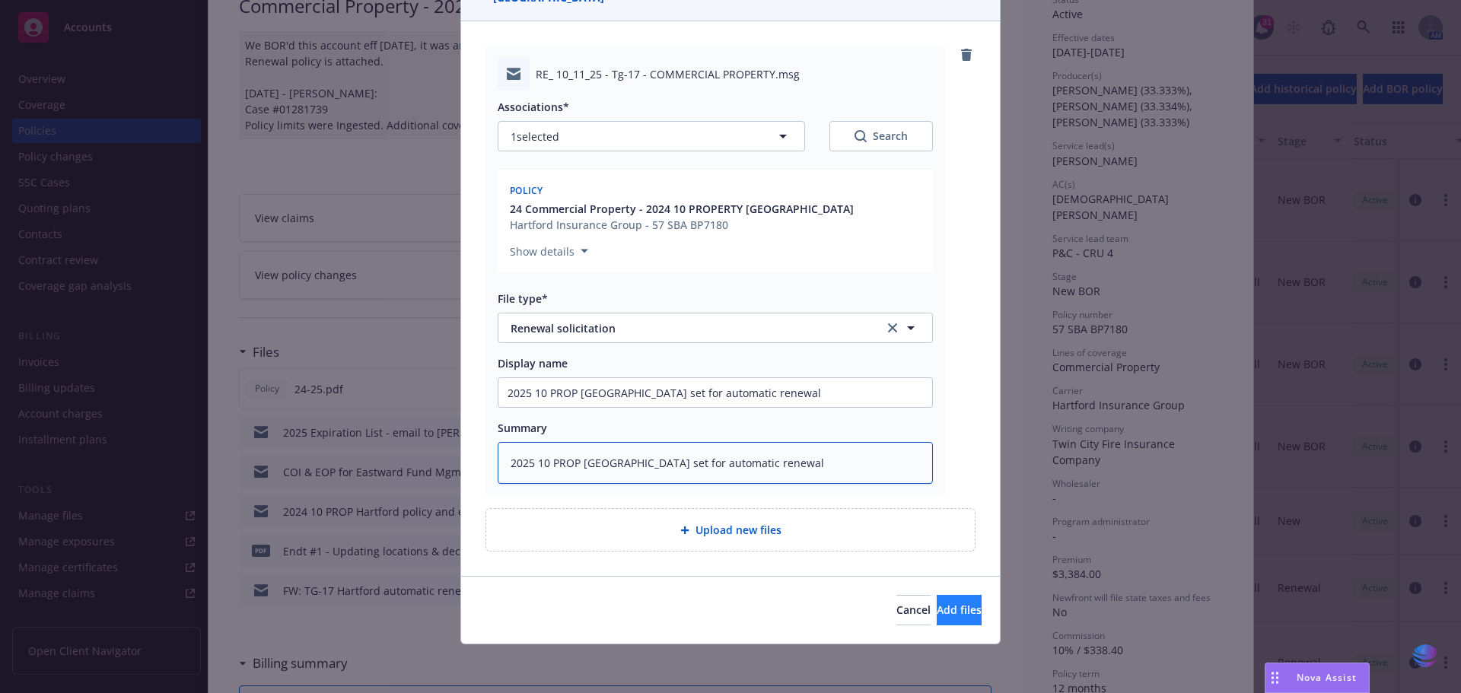
type textarea "2025 10 PROP [GEOGRAPHIC_DATA] set for automatic renewal"
click at [937, 620] on button "Add files" at bounding box center [959, 610] width 45 height 30
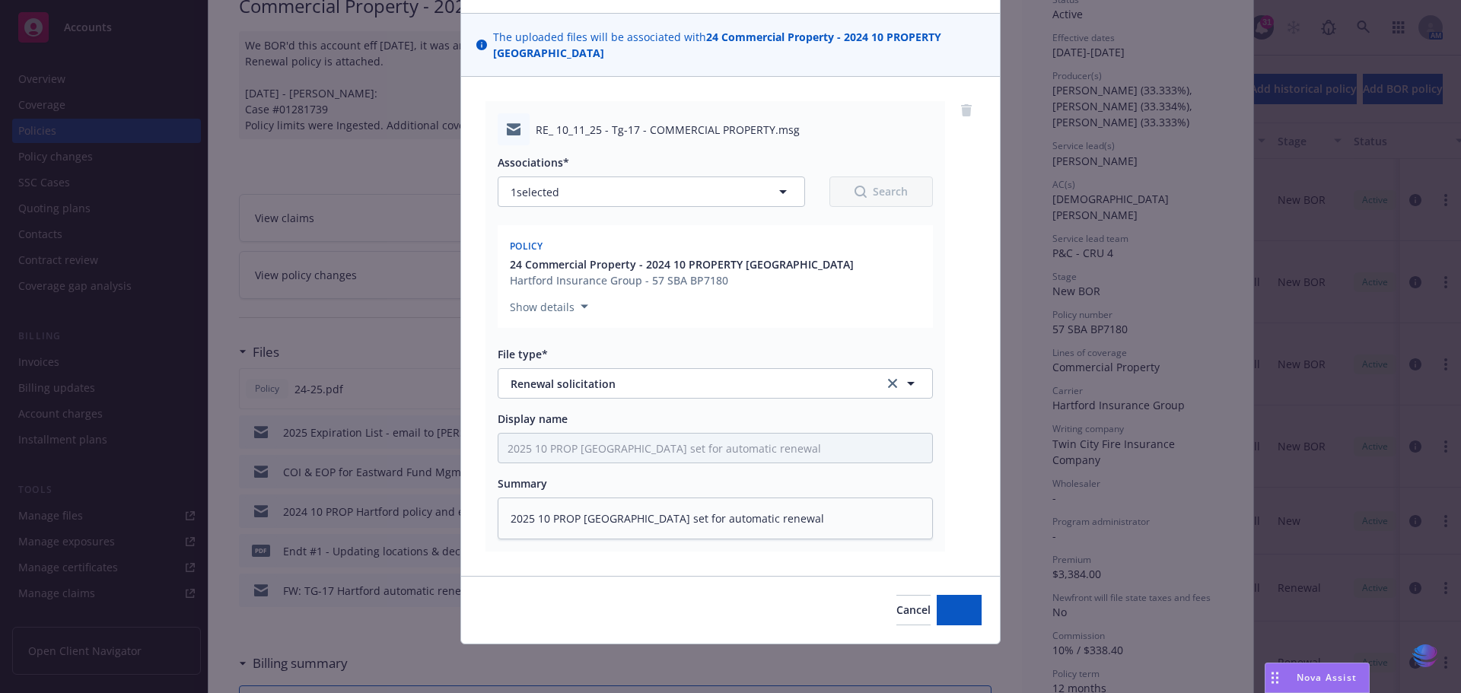
scroll to position [93, 0]
type textarea "x"
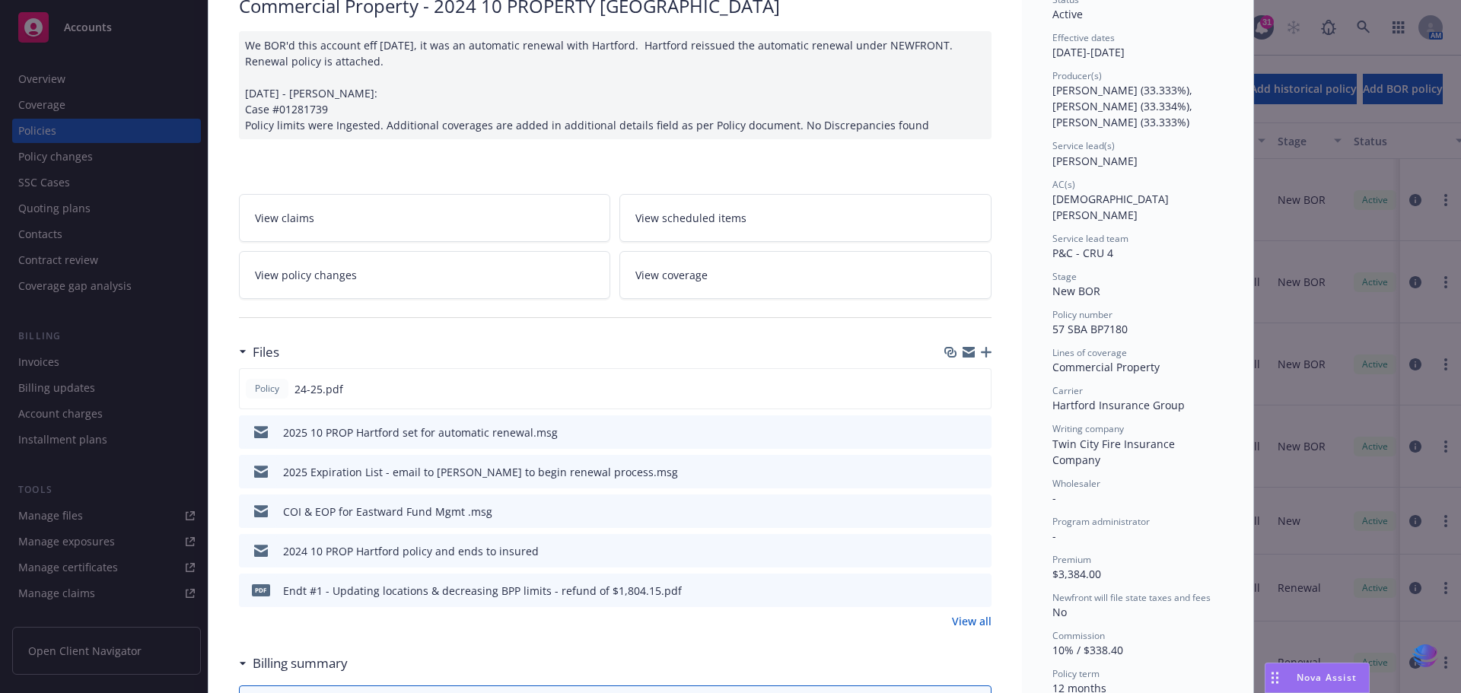
scroll to position [0, 0]
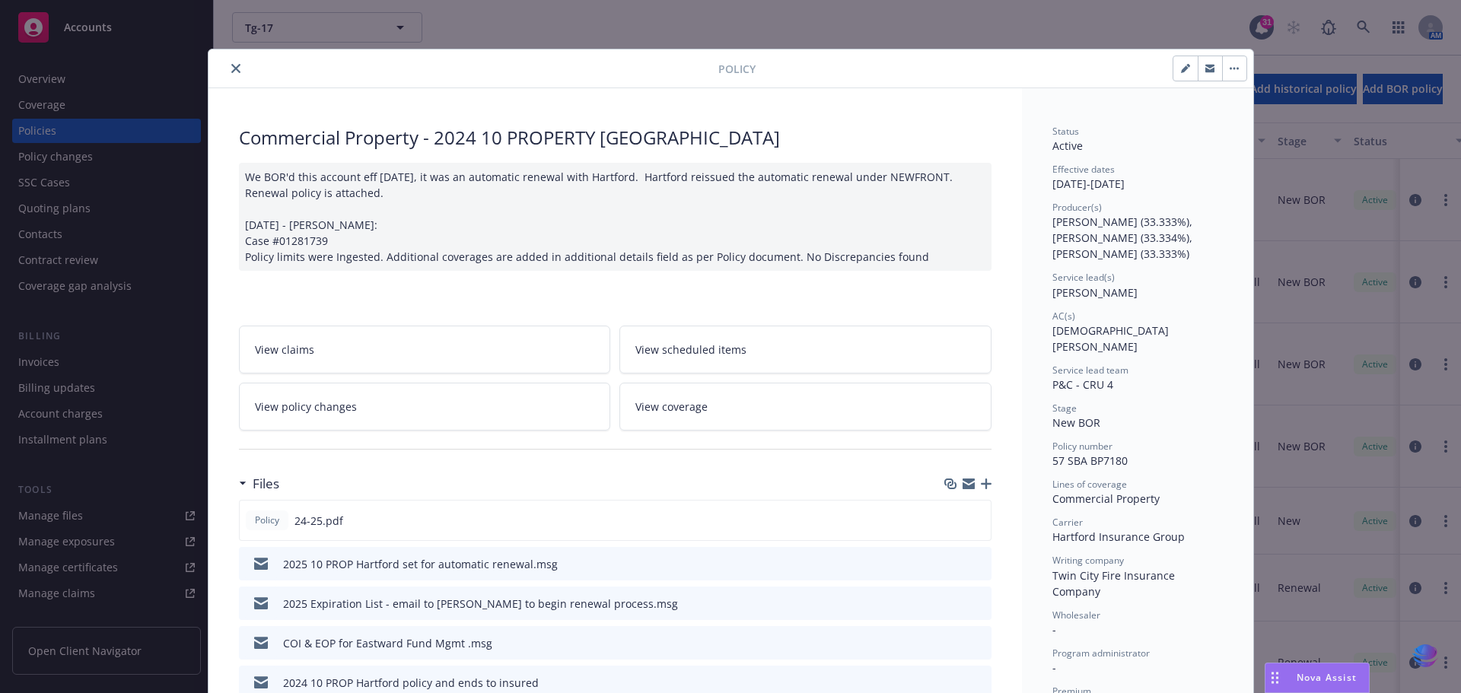
click at [231, 71] on icon "close" at bounding box center [235, 68] width 9 height 9
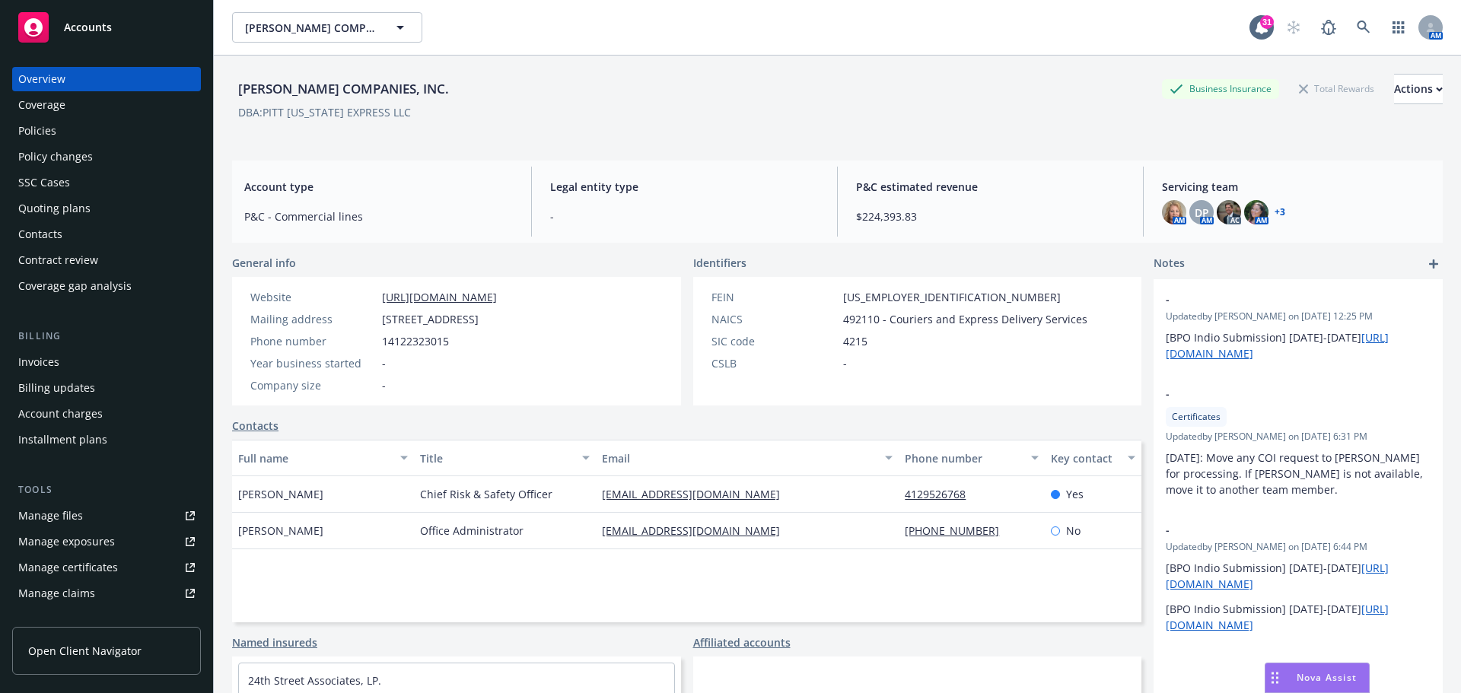
click at [63, 111] on div "Coverage" at bounding box center [41, 105] width 47 height 24
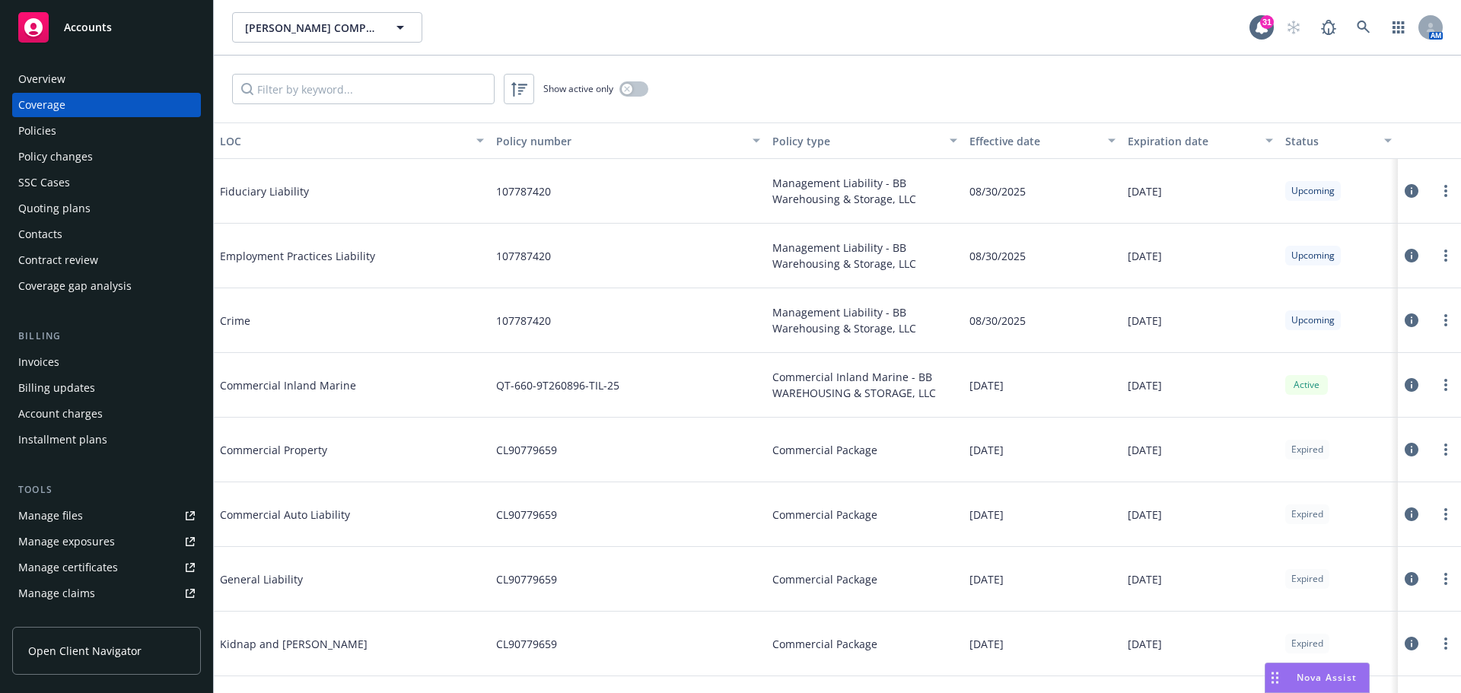
click at [63, 111] on div "Coverage" at bounding box center [41, 105] width 47 height 24
click at [51, 132] on div "Policies" at bounding box center [37, 131] width 38 height 24
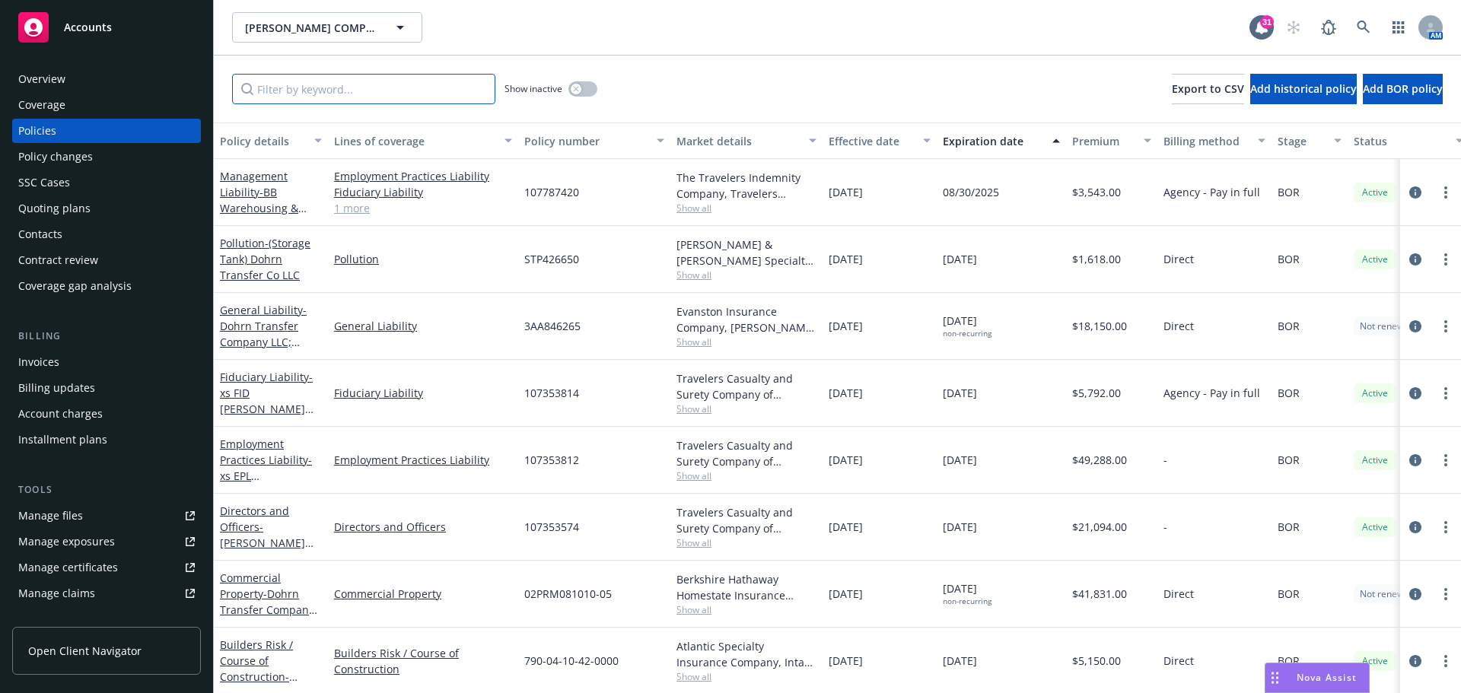
click at [272, 88] on input "Filter by keyword..." at bounding box center [363, 89] width 263 height 30
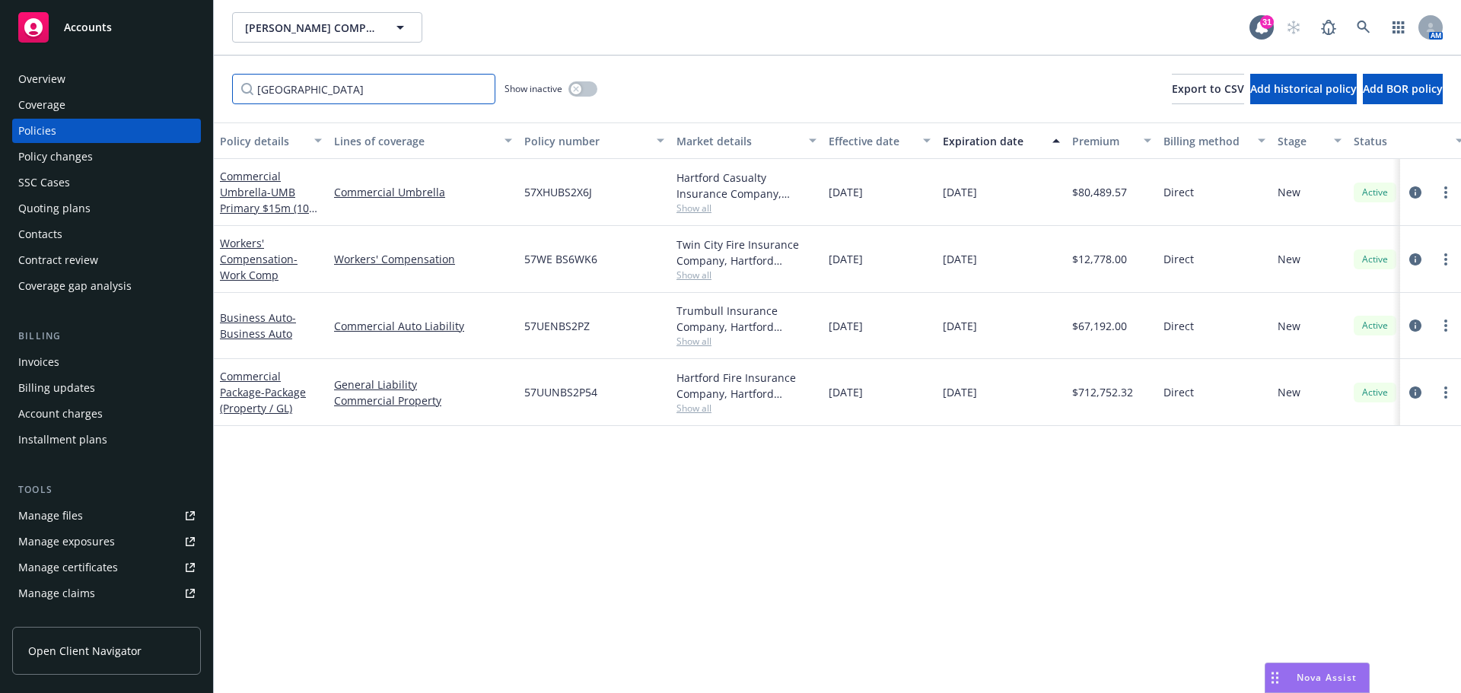
type input "hartford"
click at [263, 381] on link "Commercial Package - Package (Property / GL)" at bounding box center [263, 392] width 86 height 46
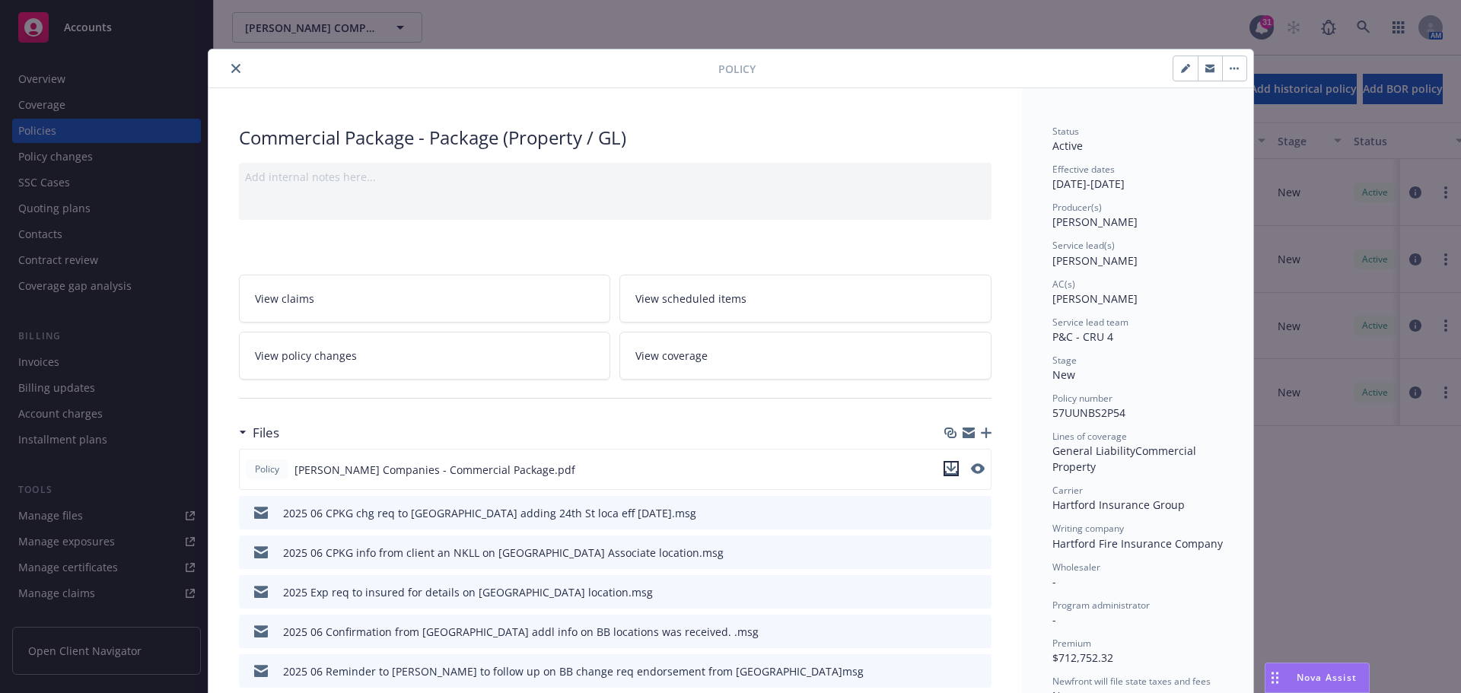
click at [946, 467] on icon "download file" at bounding box center [951, 467] width 10 height 9
click at [231, 72] on icon "close" at bounding box center [235, 68] width 9 height 9
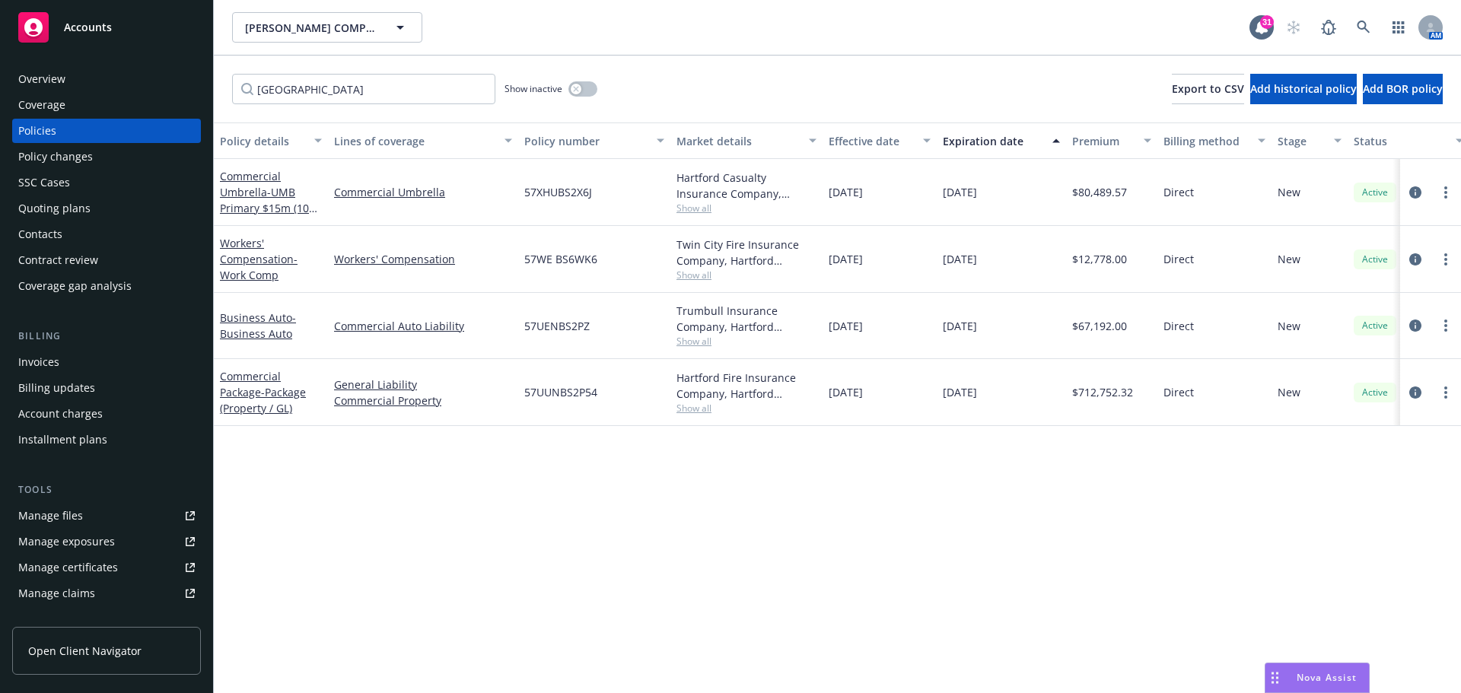
click at [40, 519] on div "Manage files" at bounding box center [50, 516] width 65 height 24
